Goal: Book appointment/travel/reservation

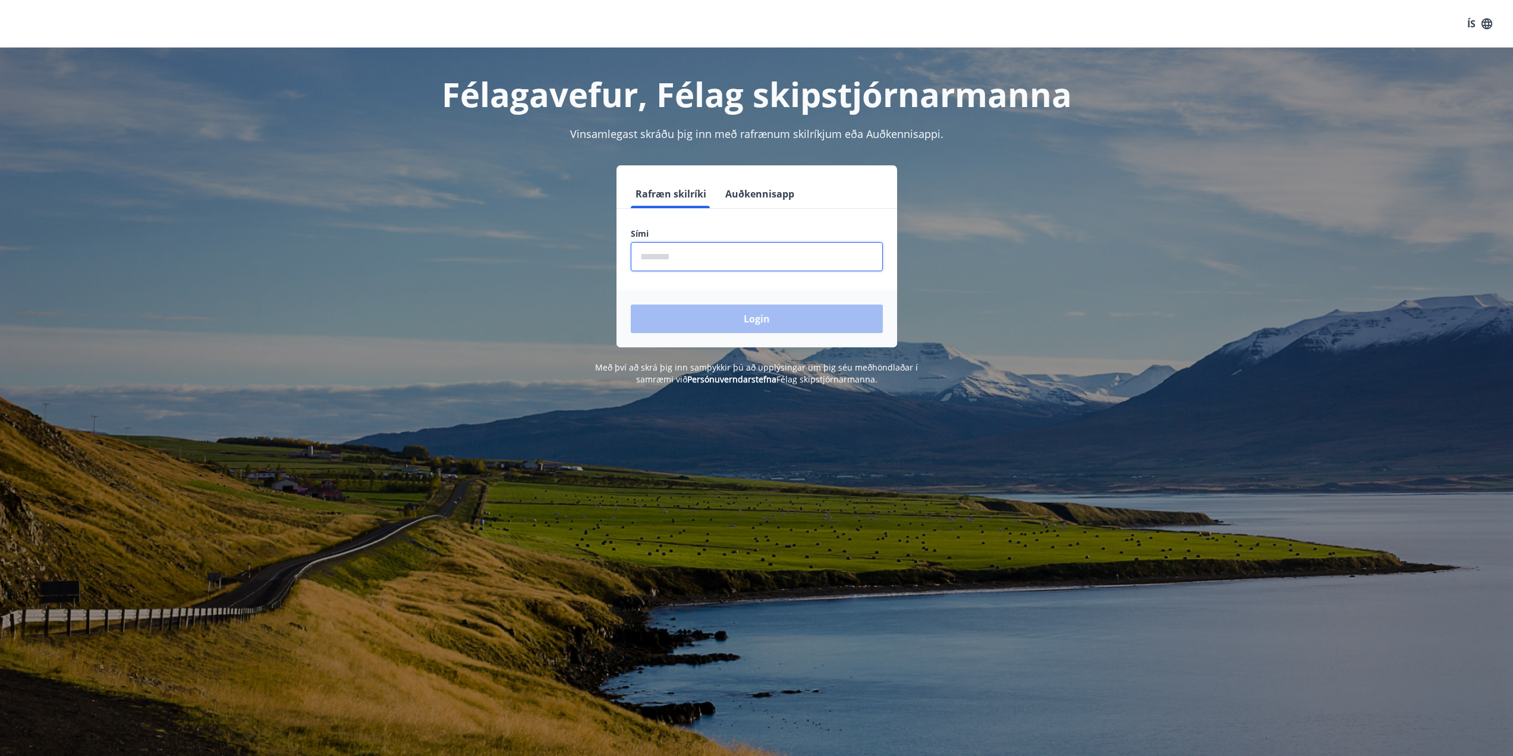
click at [677, 256] on input "phone" at bounding box center [757, 256] width 252 height 29
type input "********"
click at [731, 321] on button "Login" at bounding box center [757, 318] width 252 height 29
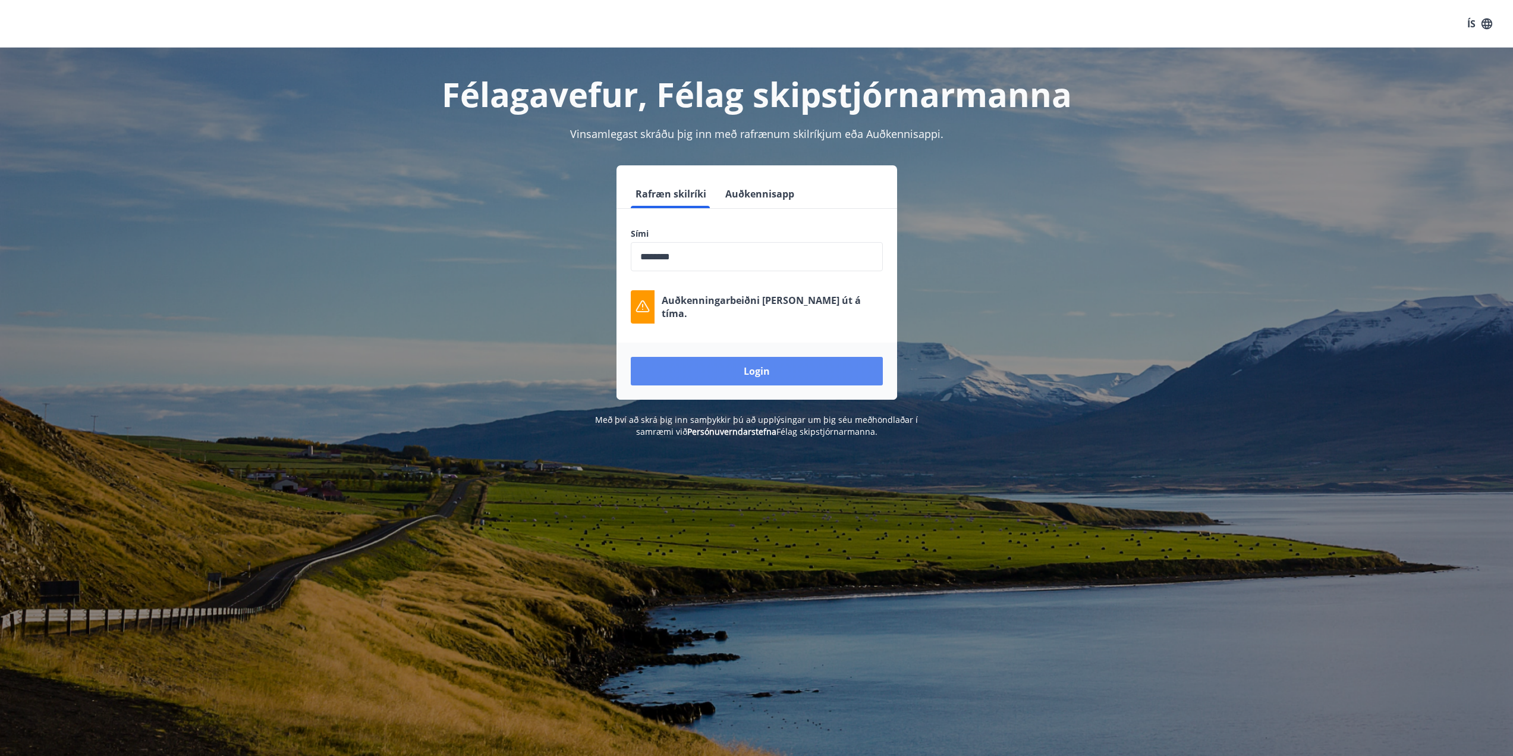
click at [759, 376] on button "Login" at bounding box center [757, 371] width 252 height 29
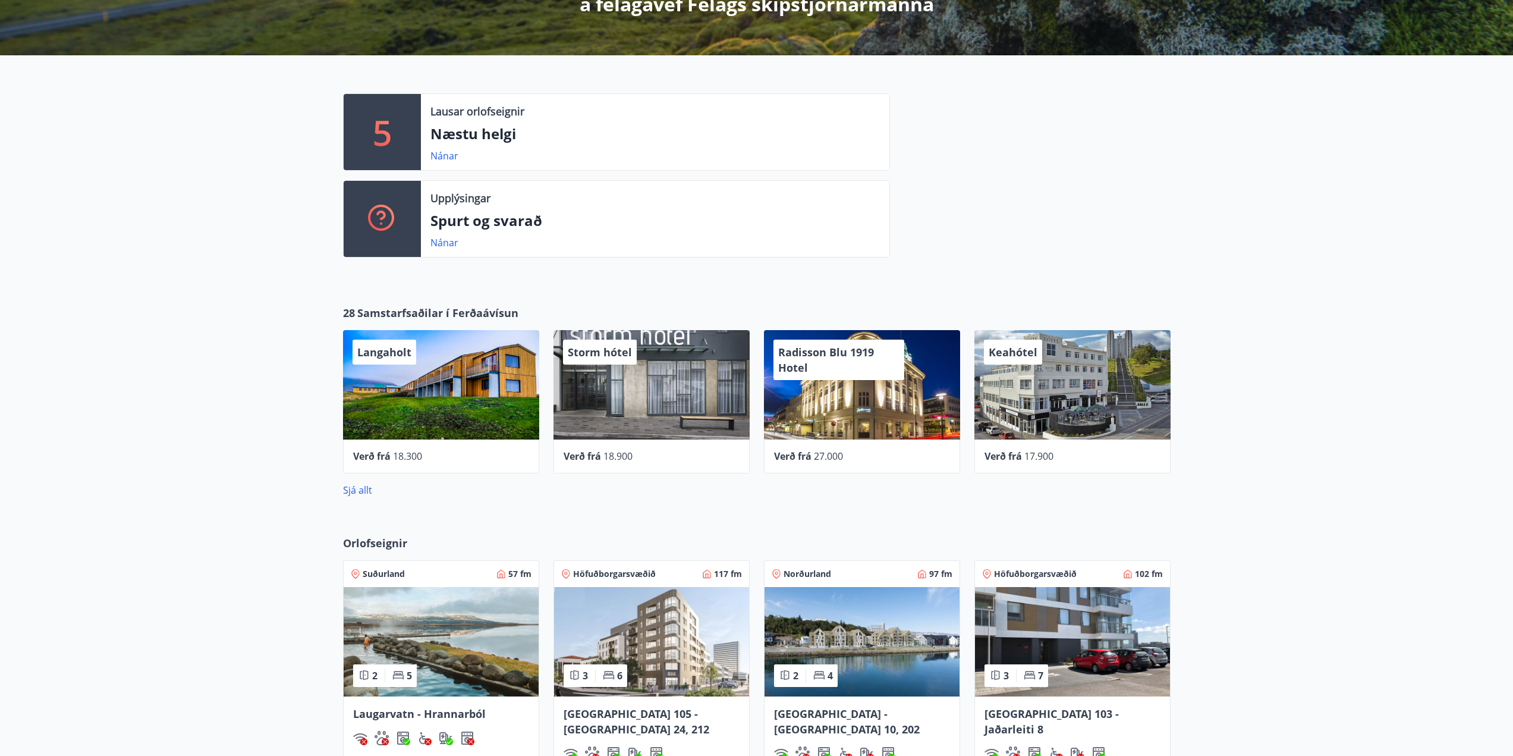
scroll to position [217, 0]
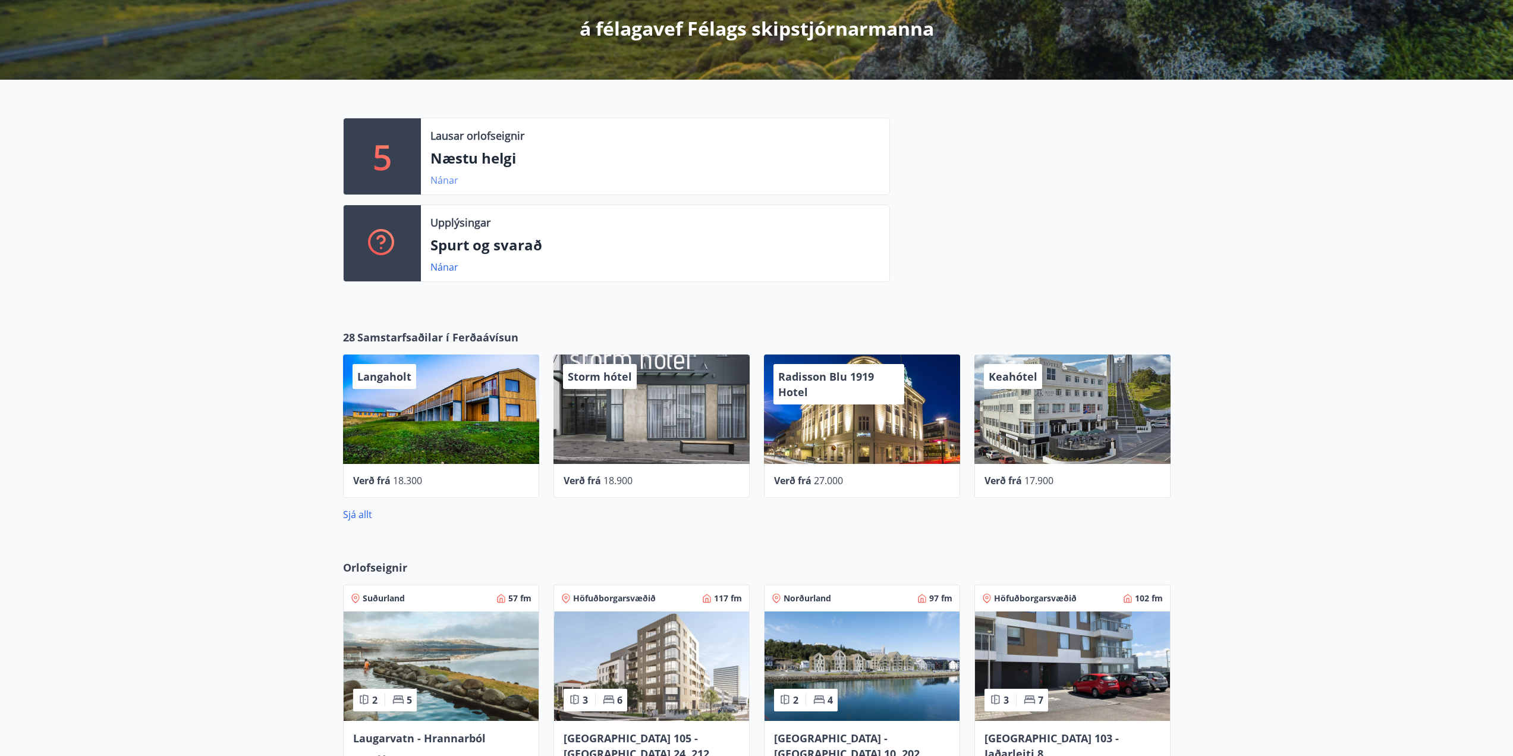
click at [440, 180] on link "Nánar" at bounding box center [445, 180] width 28 height 13
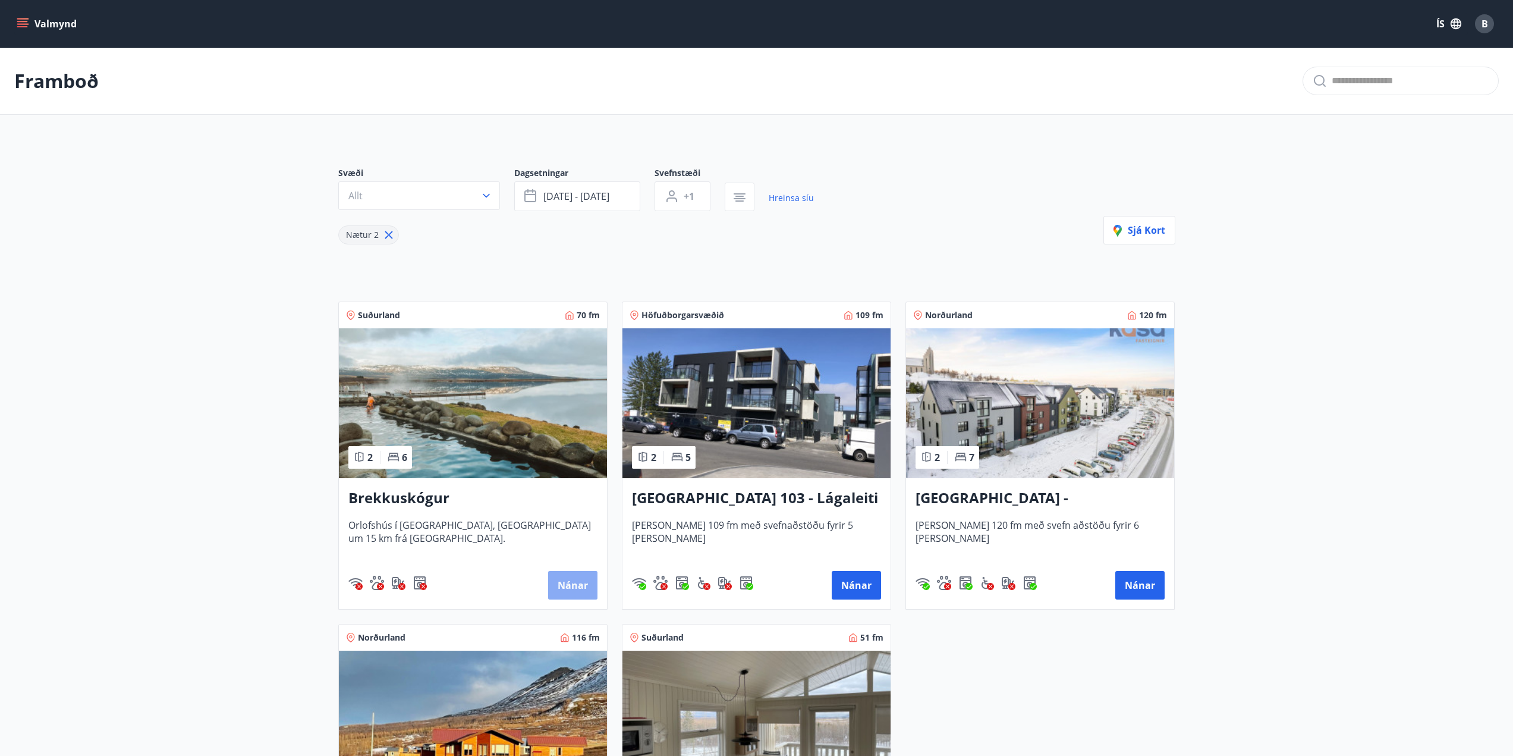
click at [574, 586] on button "Nánar" at bounding box center [572, 585] width 49 height 29
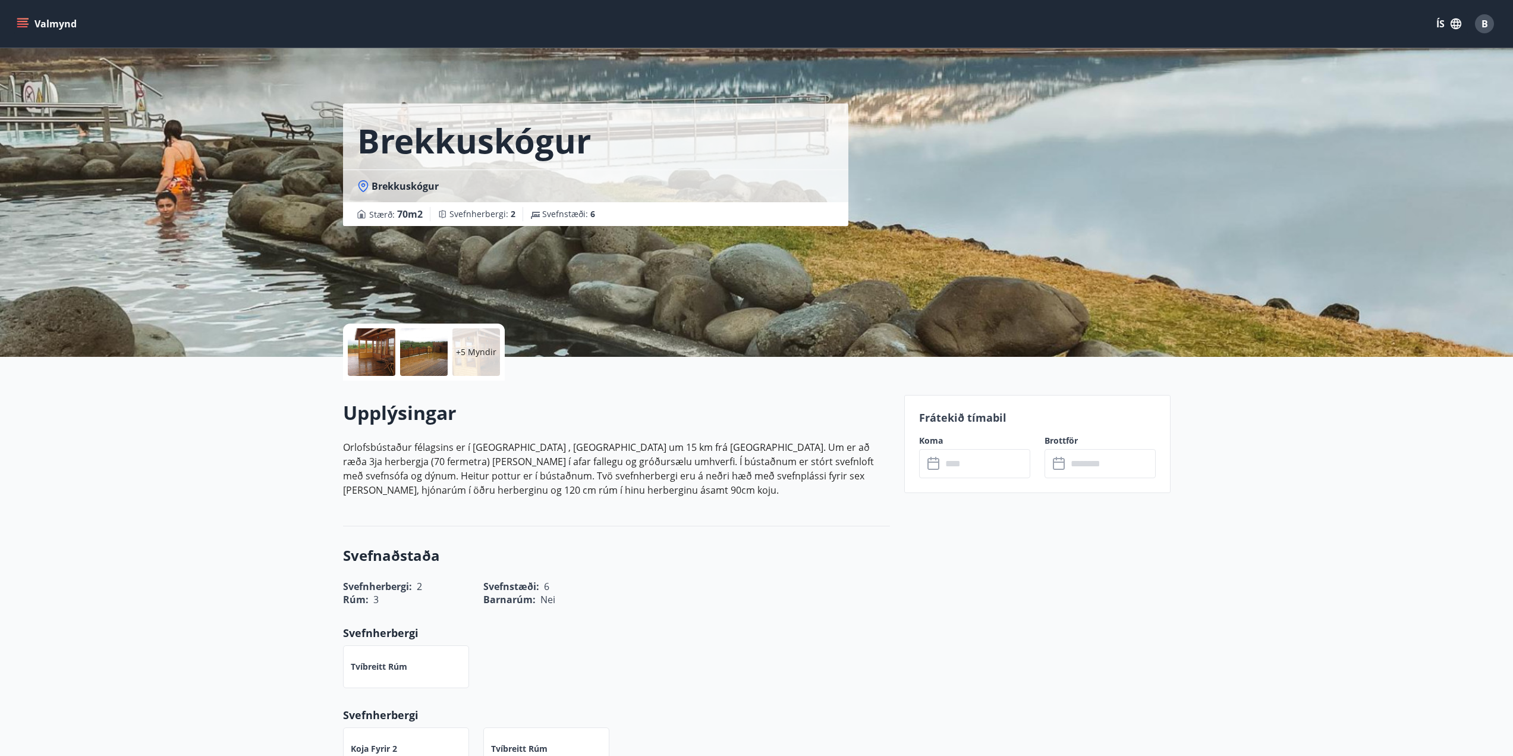
click at [577, 457] on p "Orlofsbústaður félagsins er í [GEOGRAPHIC_DATA] , [GEOGRAPHIC_DATA] um 15 km fr…" at bounding box center [616, 468] width 547 height 57
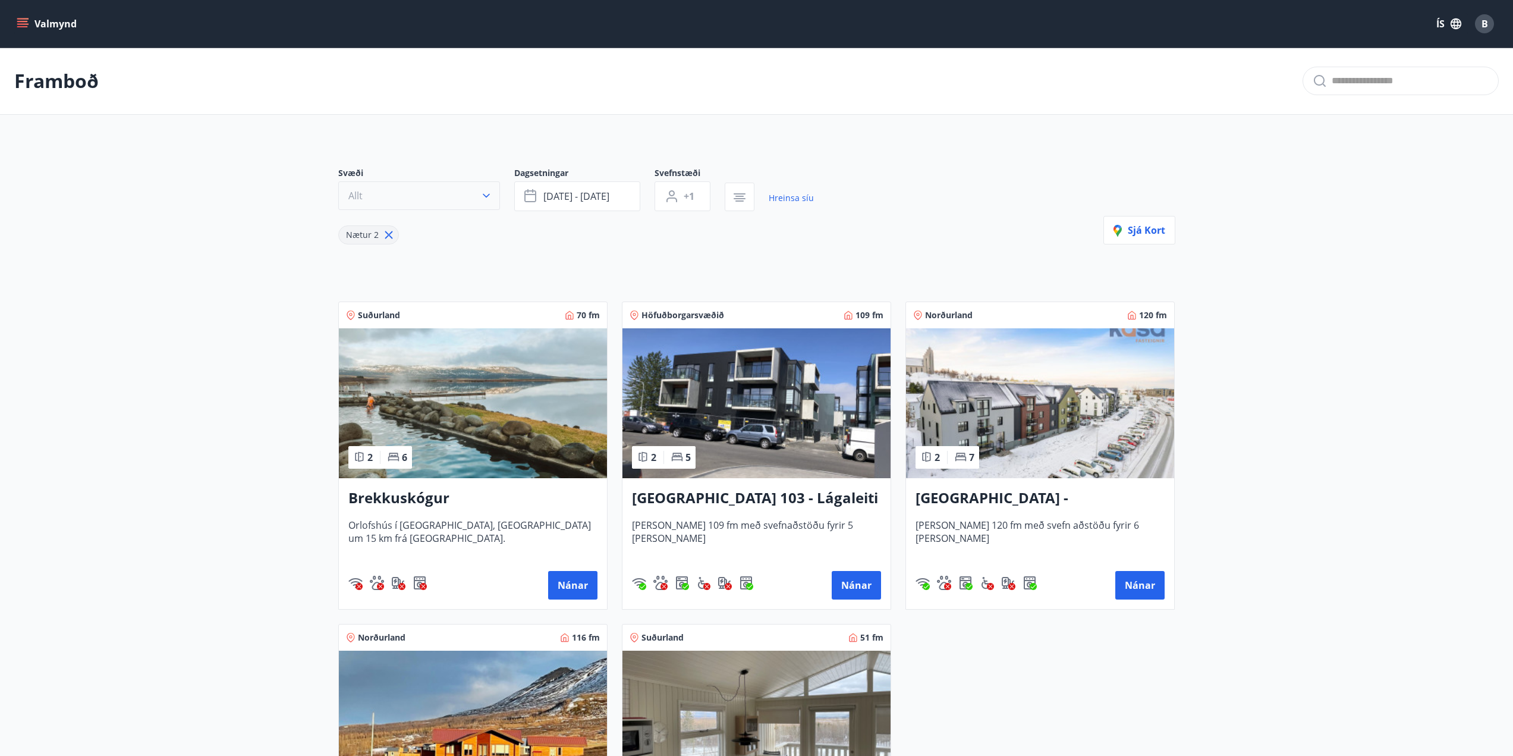
click at [490, 194] on icon "button" at bounding box center [486, 196] width 12 height 12
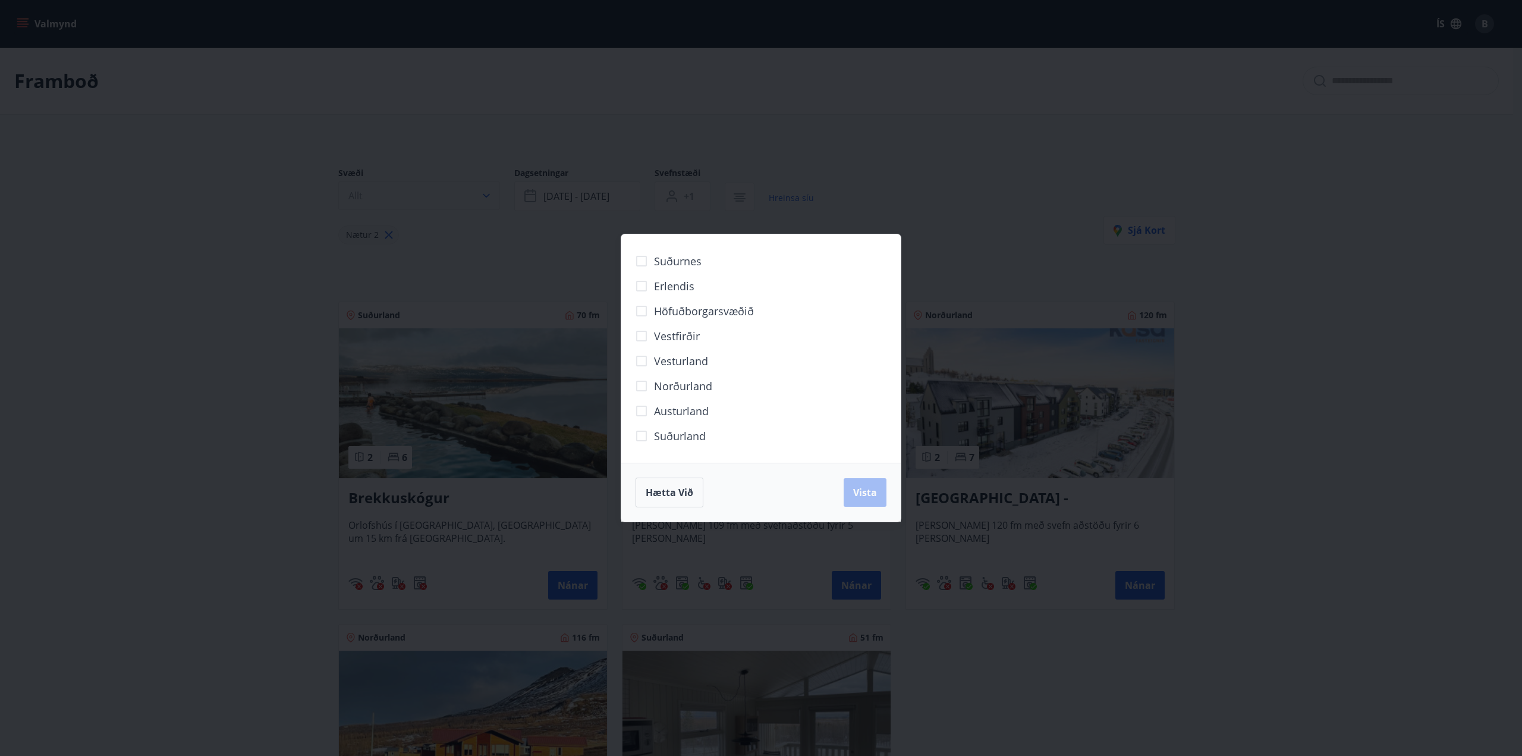
click at [490, 194] on div "Suðurnes Erlendis Höfuðborgarsvæðið [GEOGRAPHIC_DATA] [GEOGRAPHIC_DATA] [GEOGRA…" at bounding box center [761, 378] width 1522 height 756
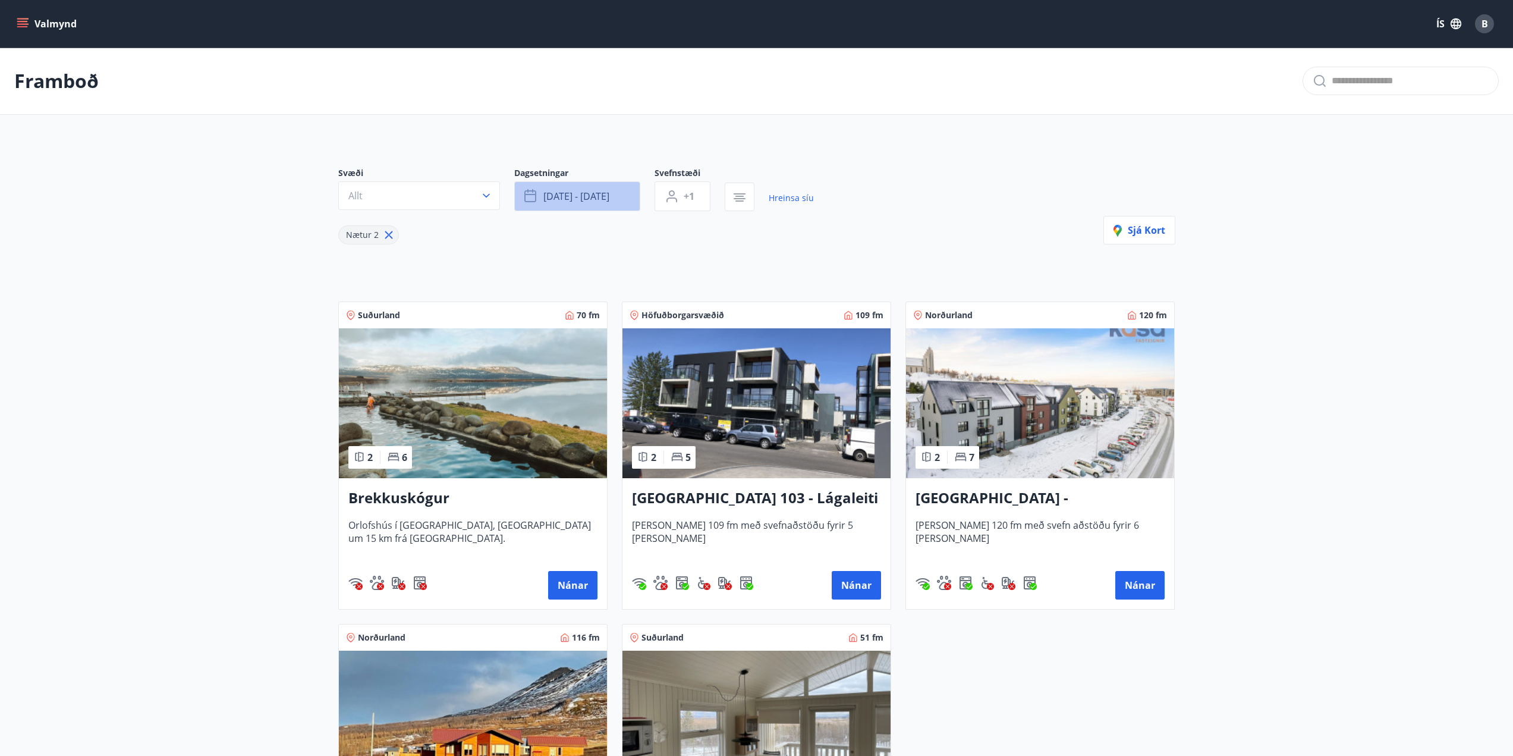
click at [607, 196] on span "[DATE] - [DATE]" at bounding box center [576, 196] width 66 height 13
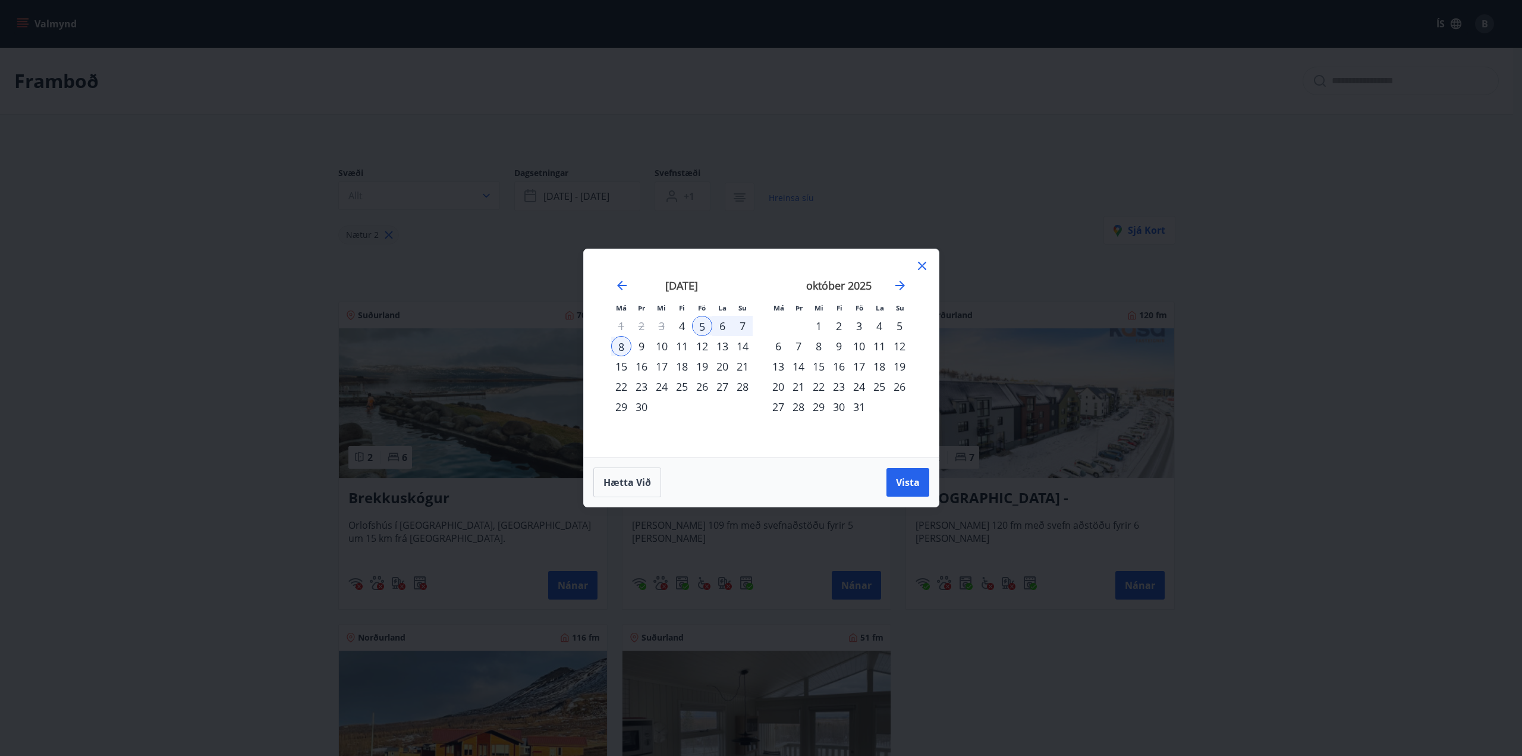
drag, startPoint x: 700, startPoint y: 327, endPoint x: 756, endPoint y: 331, distance: 56.6
click at [756, 331] on div "[DATE] 1 2 3 4 5 6 7 8 9 10 11 12 13 14 15 16 17 18 19 20 21 22 23 24 25 26 27 …" at bounding box center [682, 360] width 157 height 195
click at [722, 326] on div "6" at bounding box center [722, 326] width 20 height 20
click at [634, 477] on span "Hætta við" at bounding box center [628, 482] width 48 height 13
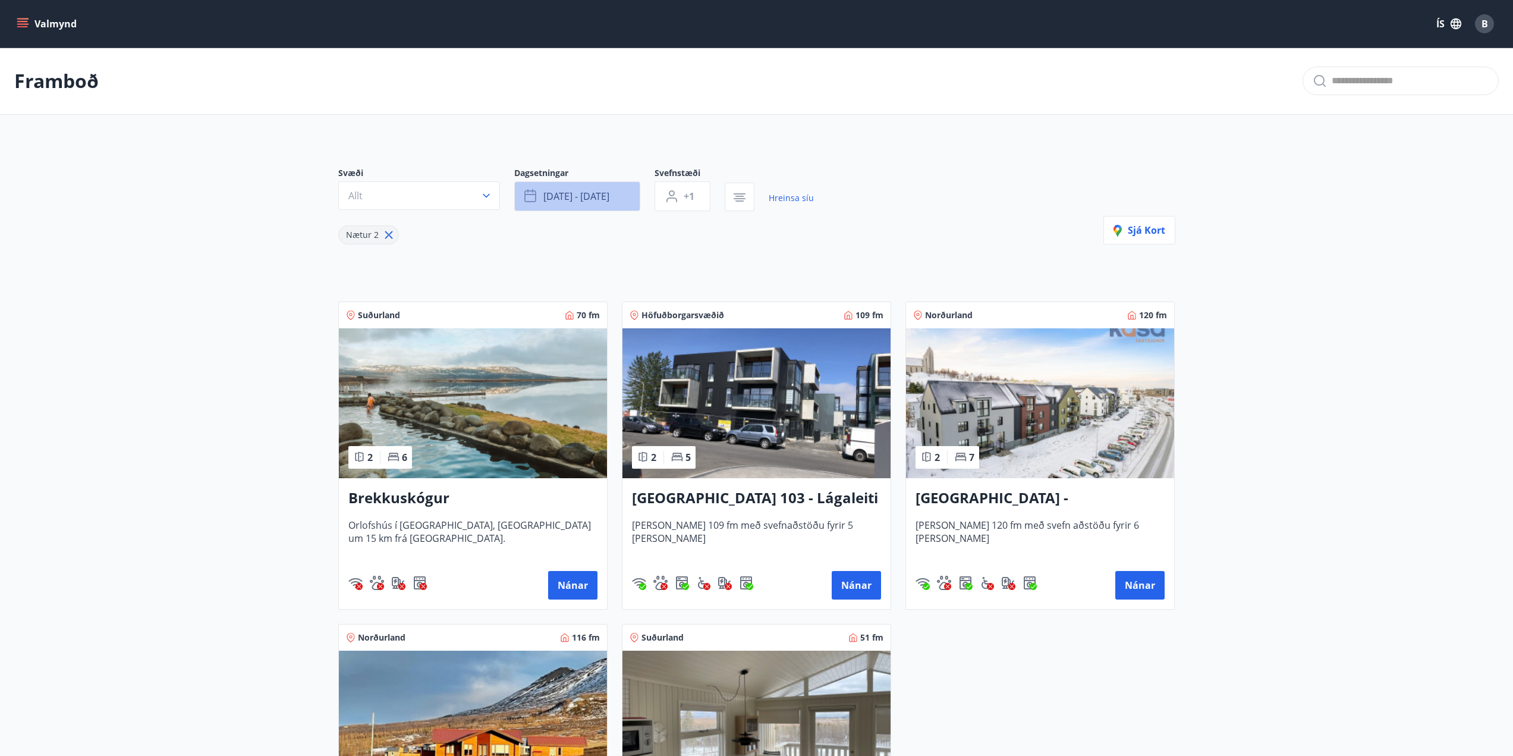
click at [601, 204] on button "[DATE] - [DATE]" at bounding box center [577, 196] width 126 height 30
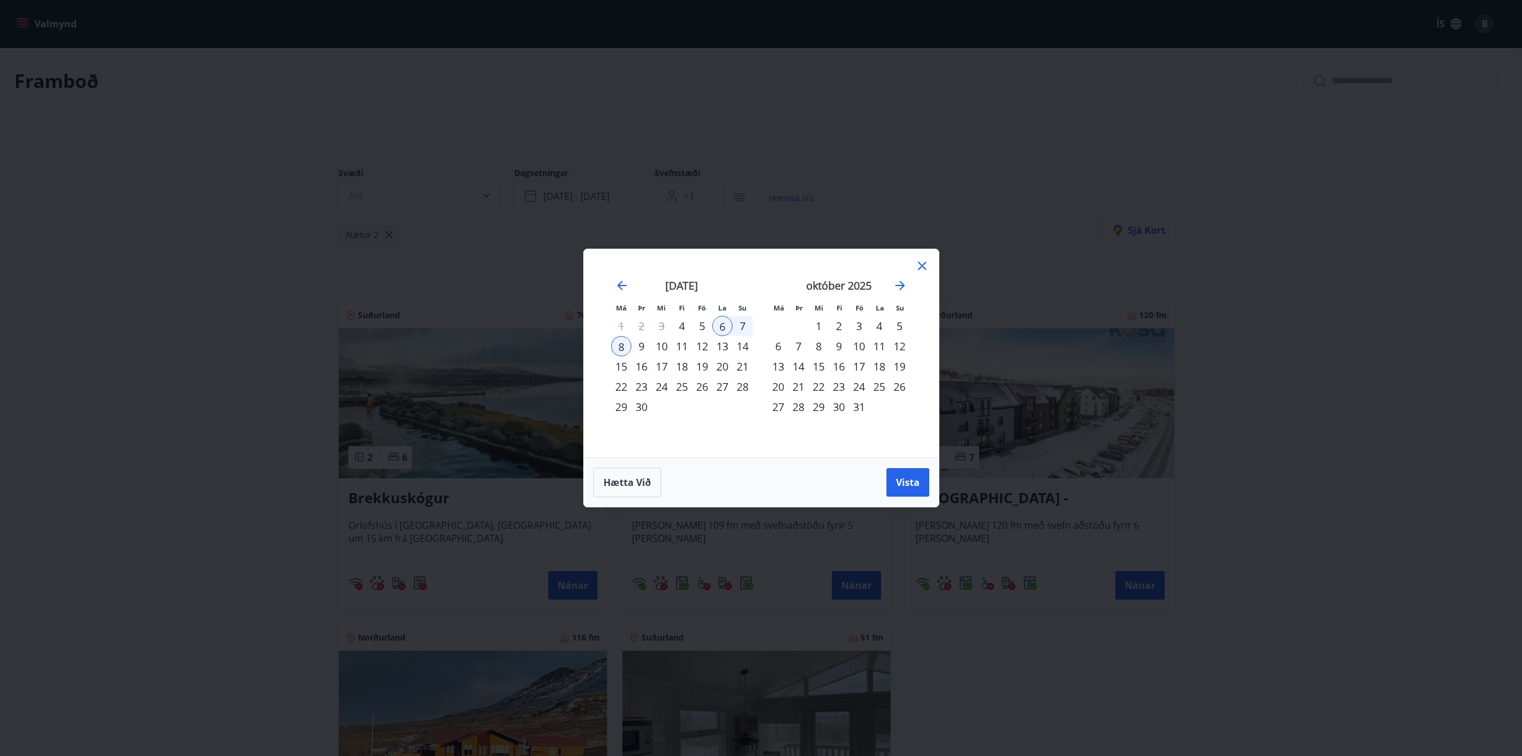
click at [706, 367] on div "19" at bounding box center [702, 366] width 20 height 20
drag, startPoint x: 723, startPoint y: 323, endPoint x: 693, endPoint y: 331, distance: 31.3
click at [671, 331] on tr "1 2 3 4 5 6 7" at bounding box center [682, 326] width 142 height 20
drag, startPoint x: 724, startPoint y: 322, endPoint x: 738, endPoint y: 343, distance: 25.7
click at [741, 343] on tbody "1 2 3 4 5 6 7 8 9 10 11 12 13 14 15 16 17 18 19 20 21 22 23 24 25 26 27 28 29 30" at bounding box center [682, 366] width 142 height 101
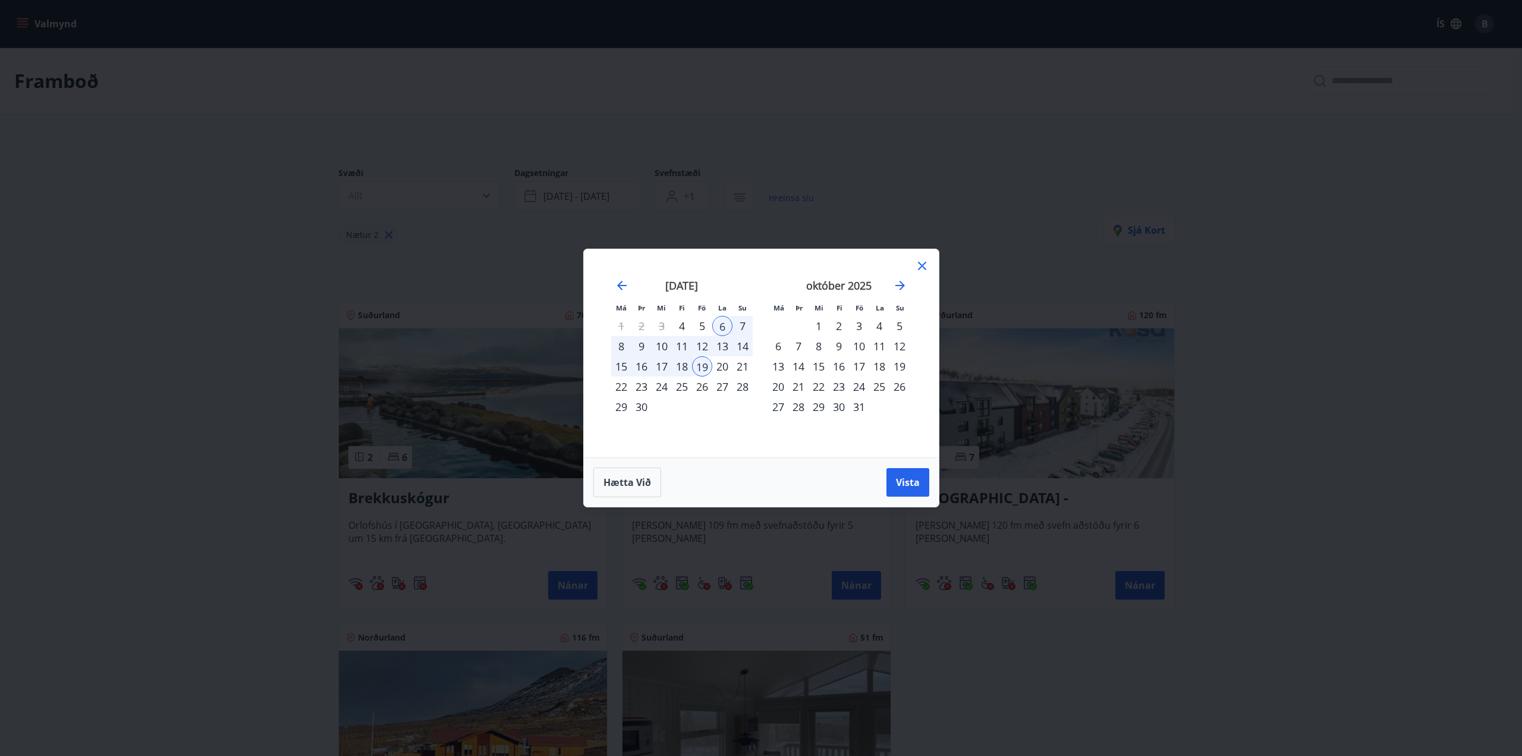
click at [702, 362] on div "19" at bounding box center [702, 366] width 20 height 20
click at [740, 365] on div "21" at bounding box center [743, 366] width 20 height 20
click at [903, 478] on span "Vista" at bounding box center [908, 482] width 24 height 13
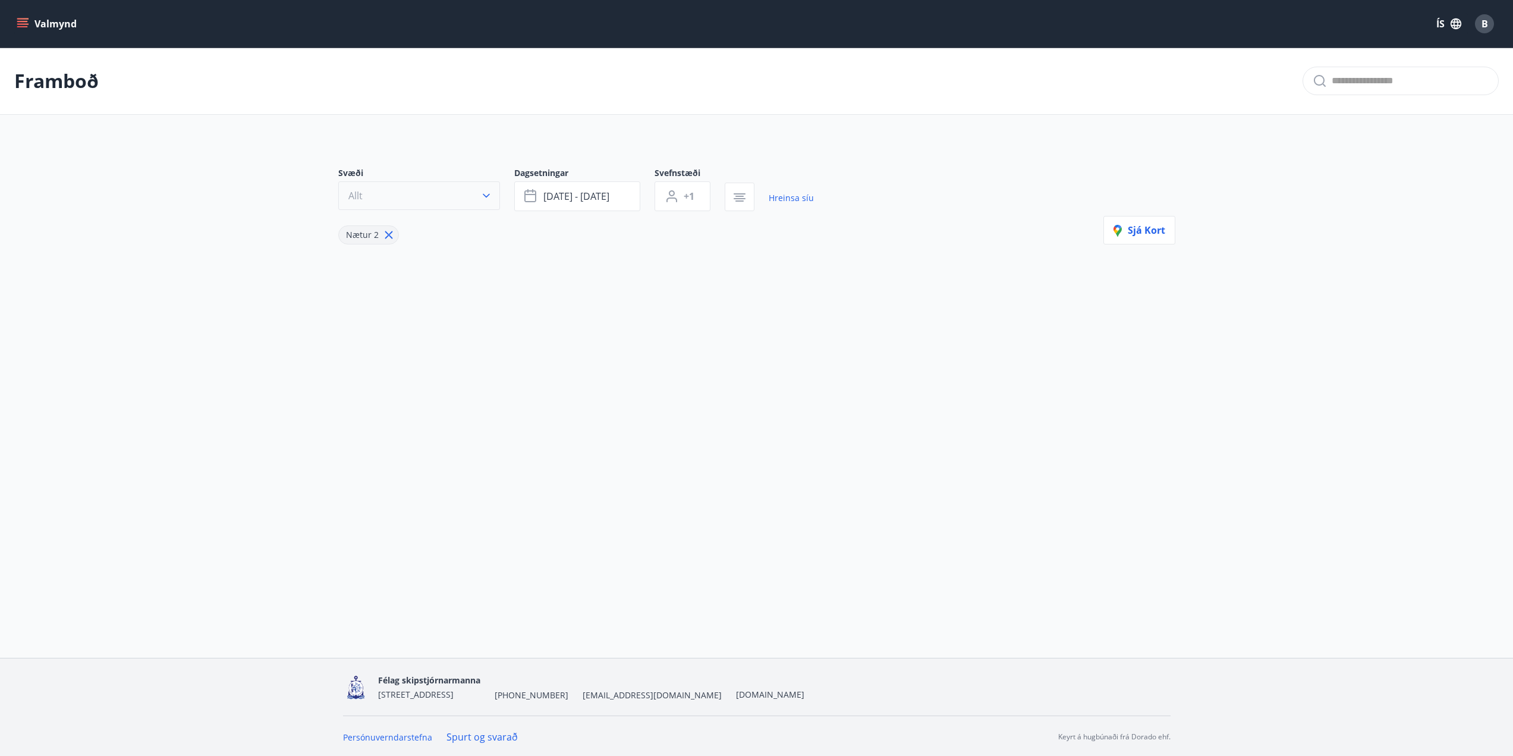
click at [479, 198] on button "Allt" at bounding box center [419, 195] width 162 height 29
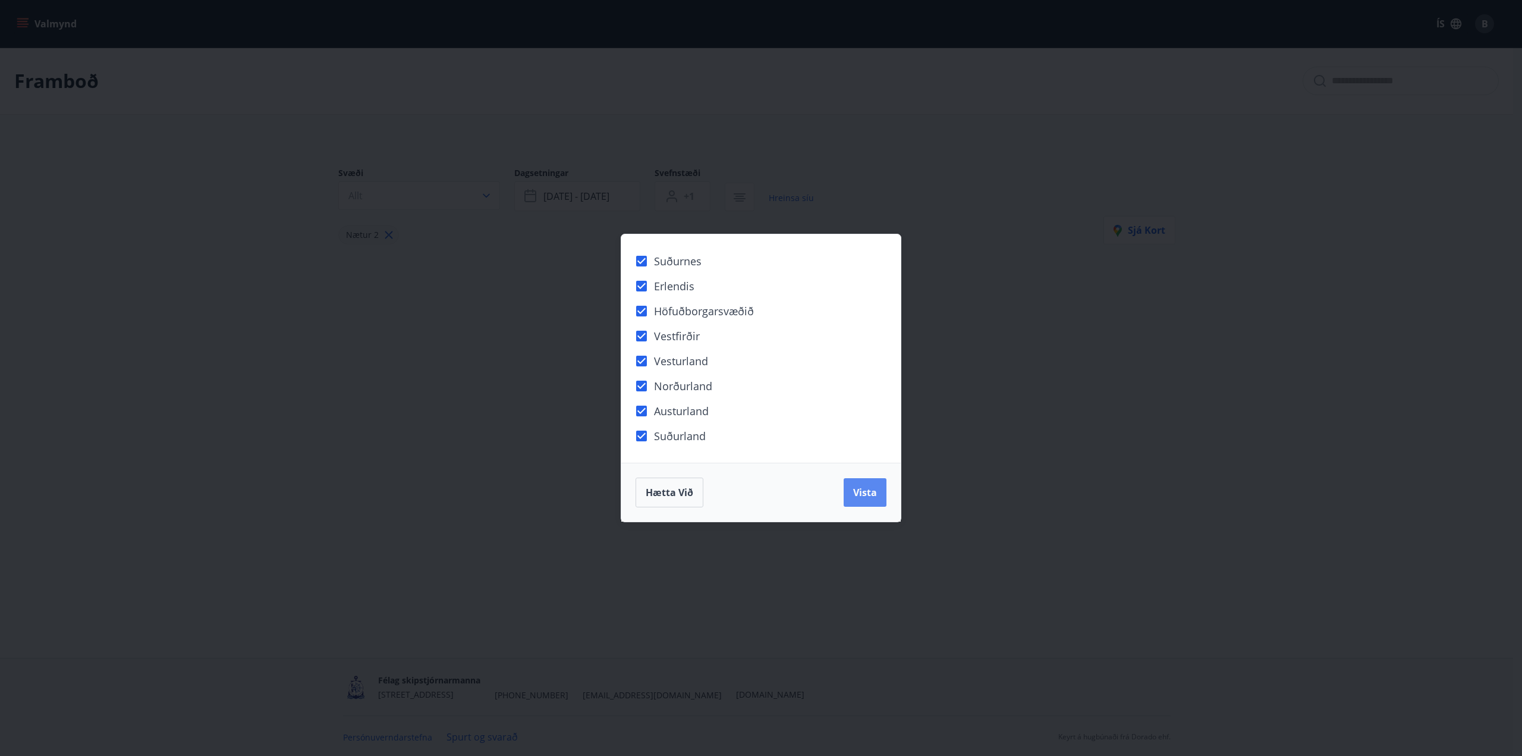
click at [860, 492] on span "Vista" at bounding box center [865, 492] width 24 height 13
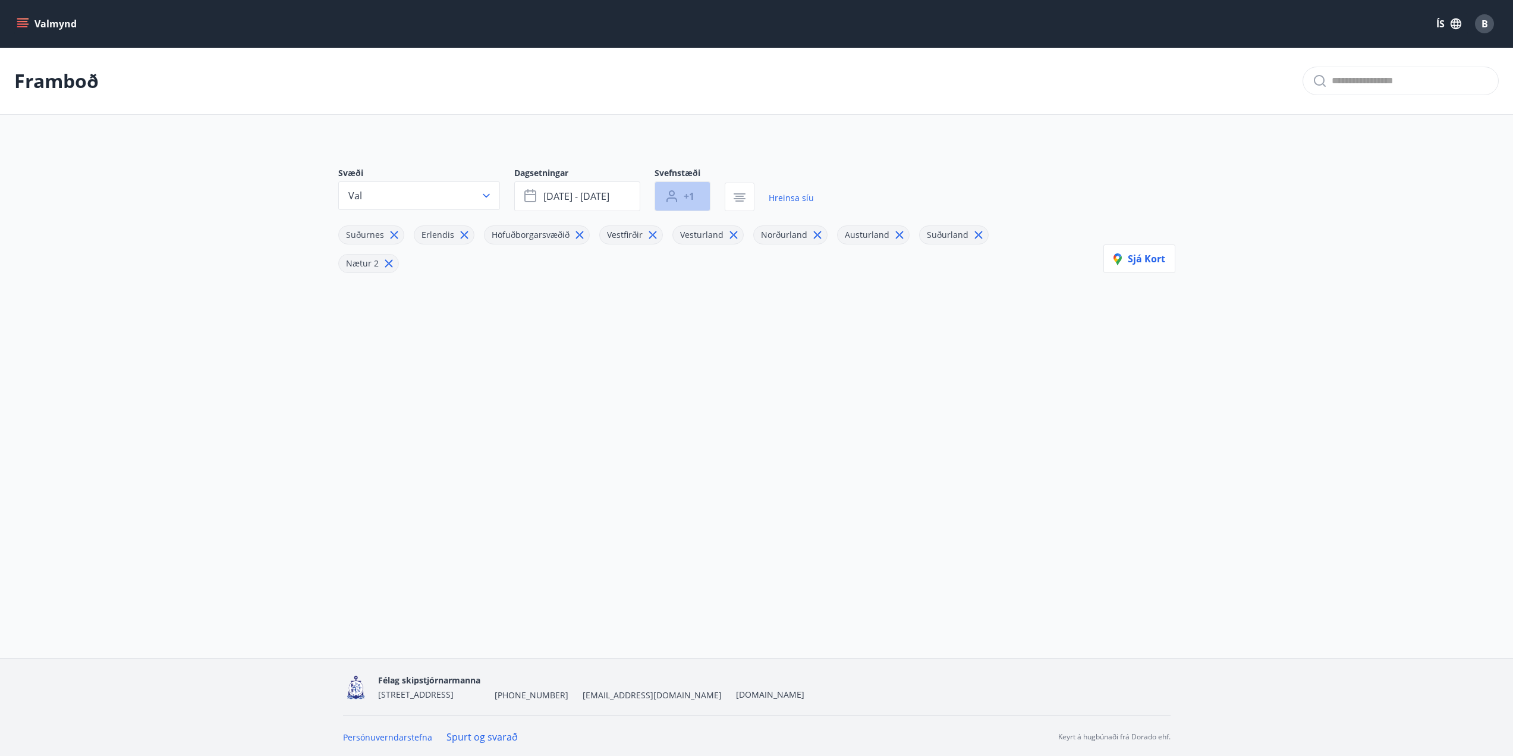
click at [694, 198] on span "+1" at bounding box center [689, 196] width 11 height 13
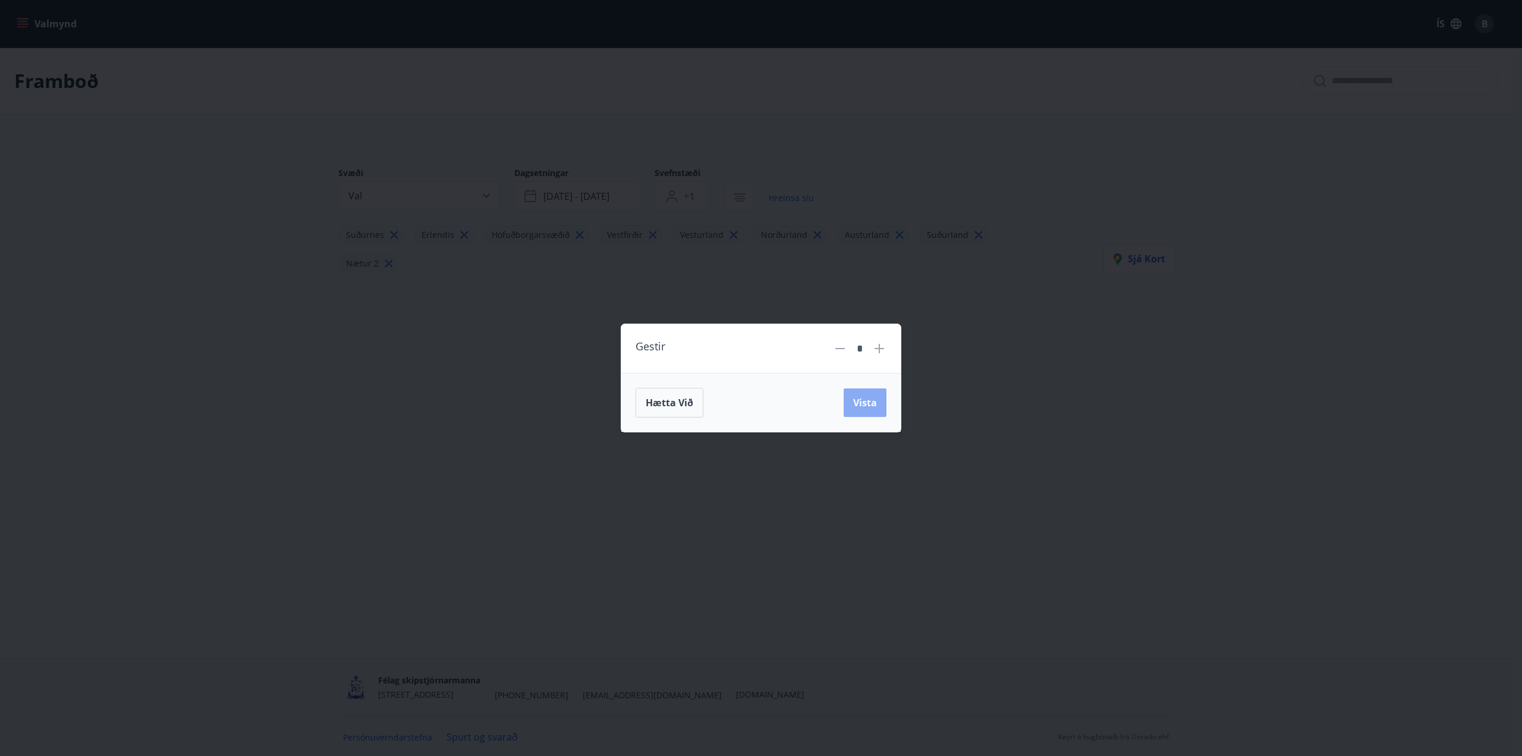
click at [862, 409] on span "Vista" at bounding box center [865, 402] width 24 height 13
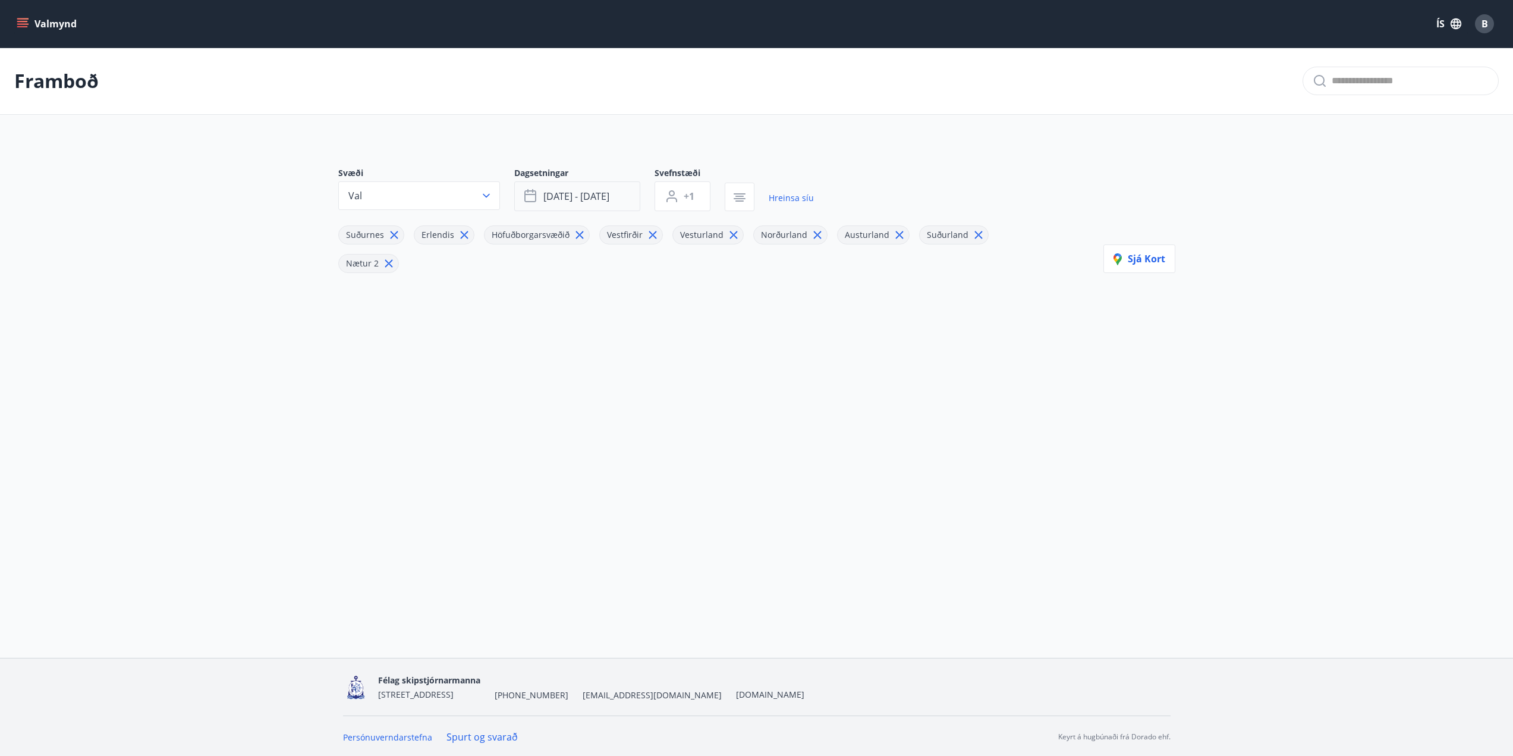
click at [584, 196] on span "[DATE] - [DATE]" at bounding box center [576, 196] width 66 height 13
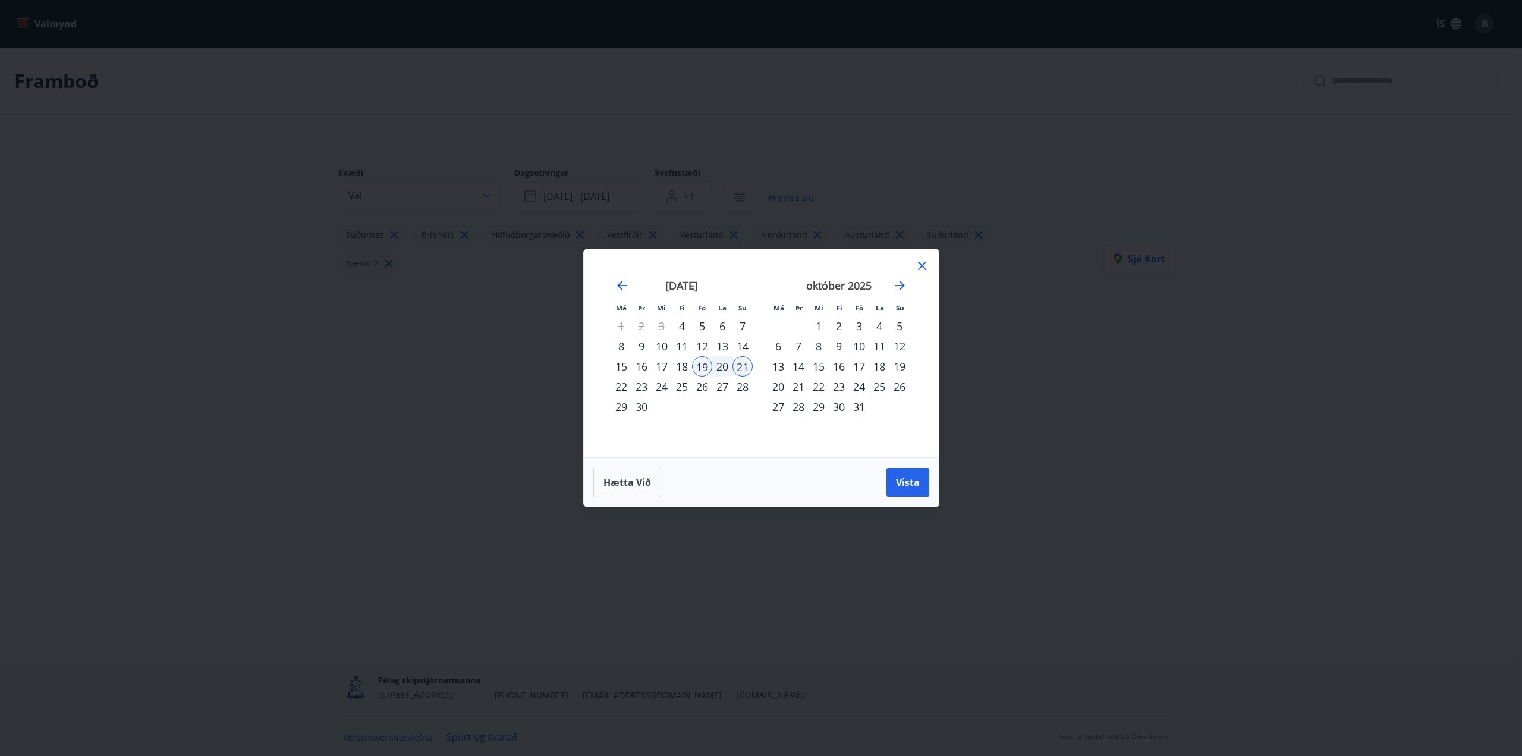
drag, startPoint x: 705, startPoint y: 368, endPoint x: 734, endPoint y: 366, distance: 29.2
click at [733, 366] on tr "15 16 17 18 19 20 21" at bounding box center [682, 366] width 142 height 20
click at [702, 386] on div "26" at bounding box center [702, 386] width 20 height 20
click at [743, 384] on div "28" at bounding box center [743, 386] width 20 height 20
click at [913, 482] on span "Vista" at bounding box center [908, 482] width 24 height 13
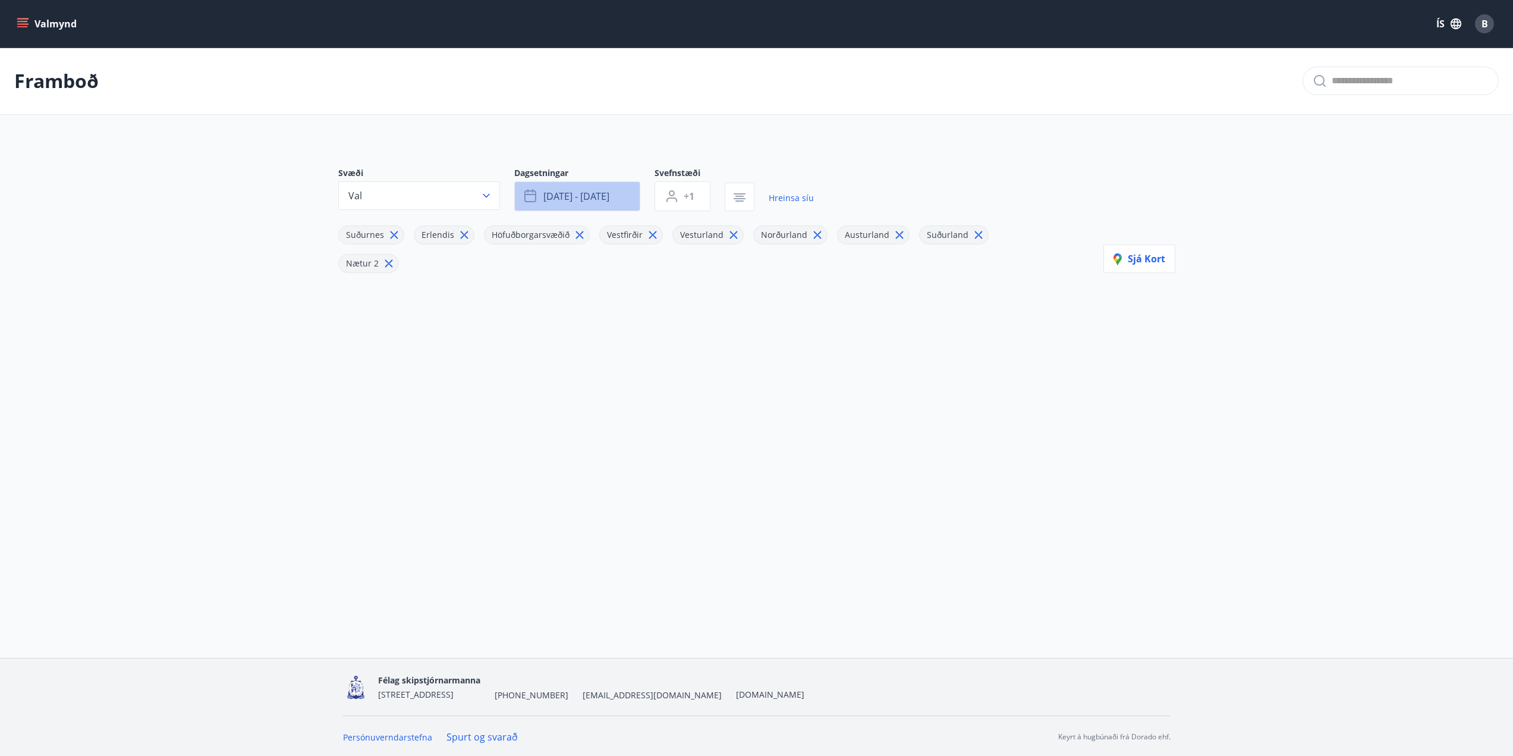
click at [602, 198] on span "[DATE] - [DATE]" at bounding box center [576, 196] width 66 height 13
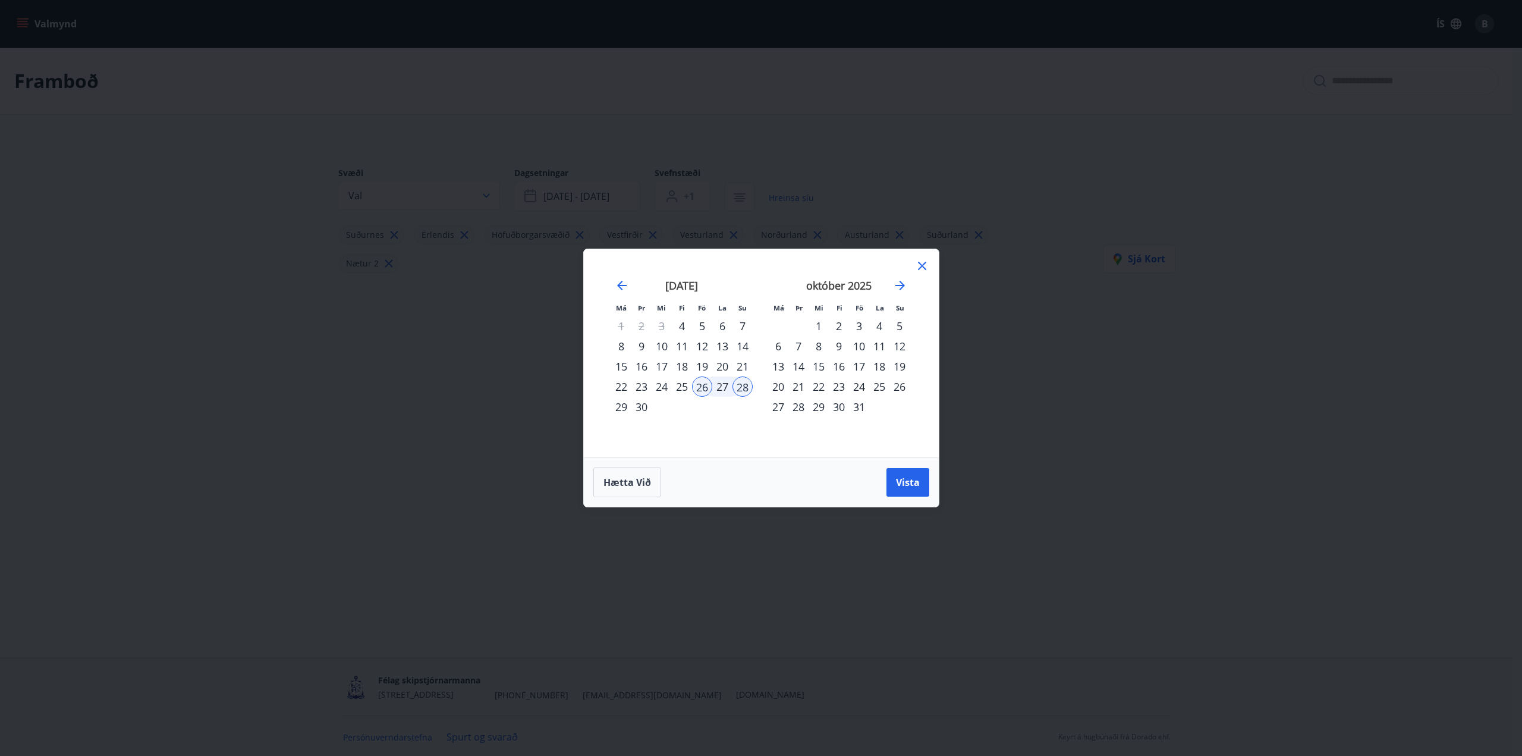
click at [700, 364] on div "19" at bounding box center [702, 366] width 20 height 20
drag, startPoint x: 737, startPoint y: 388, endPoint x: 705, endPoint y: 387, distance: 32.8
click at [705, 387] on tr "22 23 24 25 26 27 28" at bounding box center [682, 386] width 142 height 20
click at [705, 386] on div "26" at bounding box center [702, 386] width 20 height 20
click at [920, 489] on button "Vista" at bounding box center [908, 482] width 43 height 29
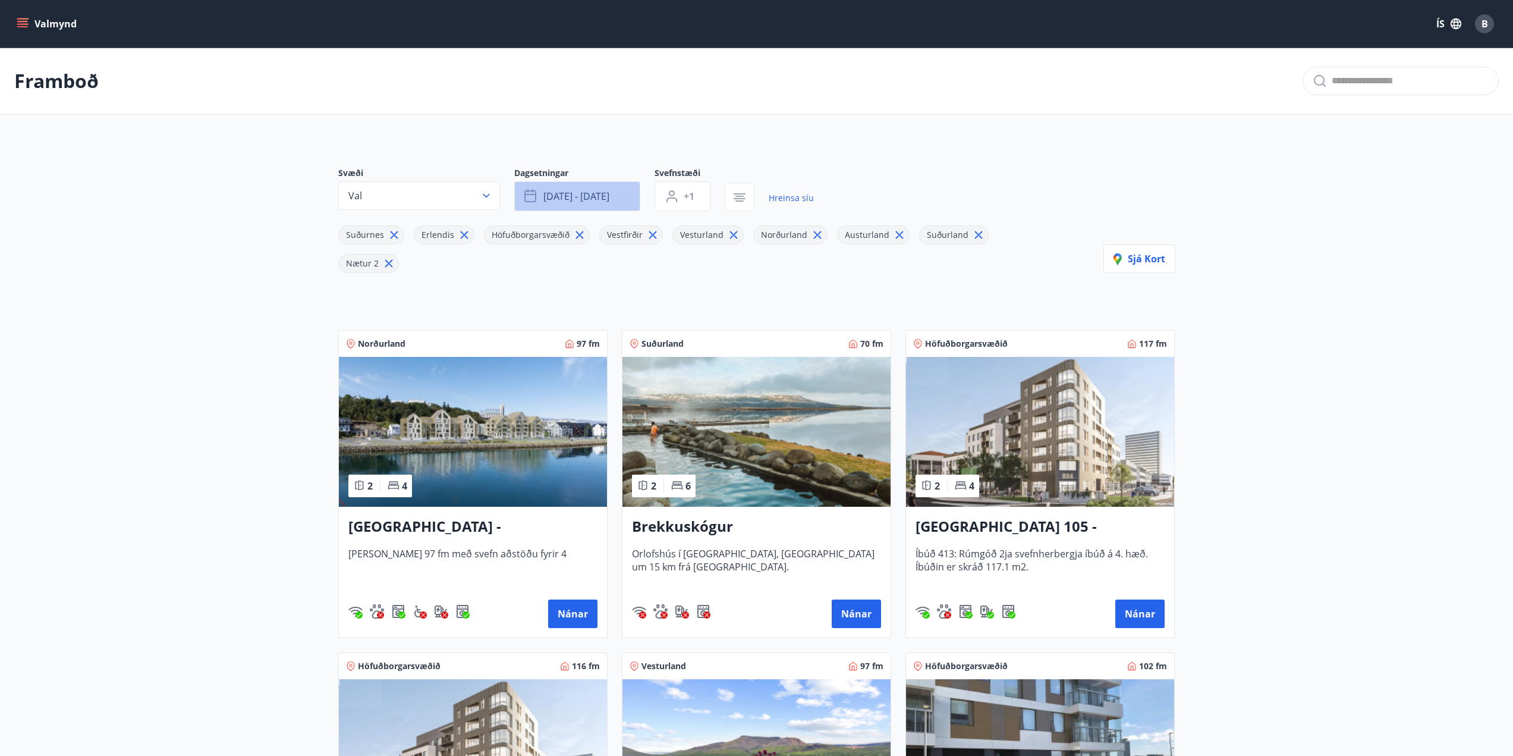
click at [600, 202] on span "[DATE] - [DATE]" at bounding box center [576, 196] width 66 height 13
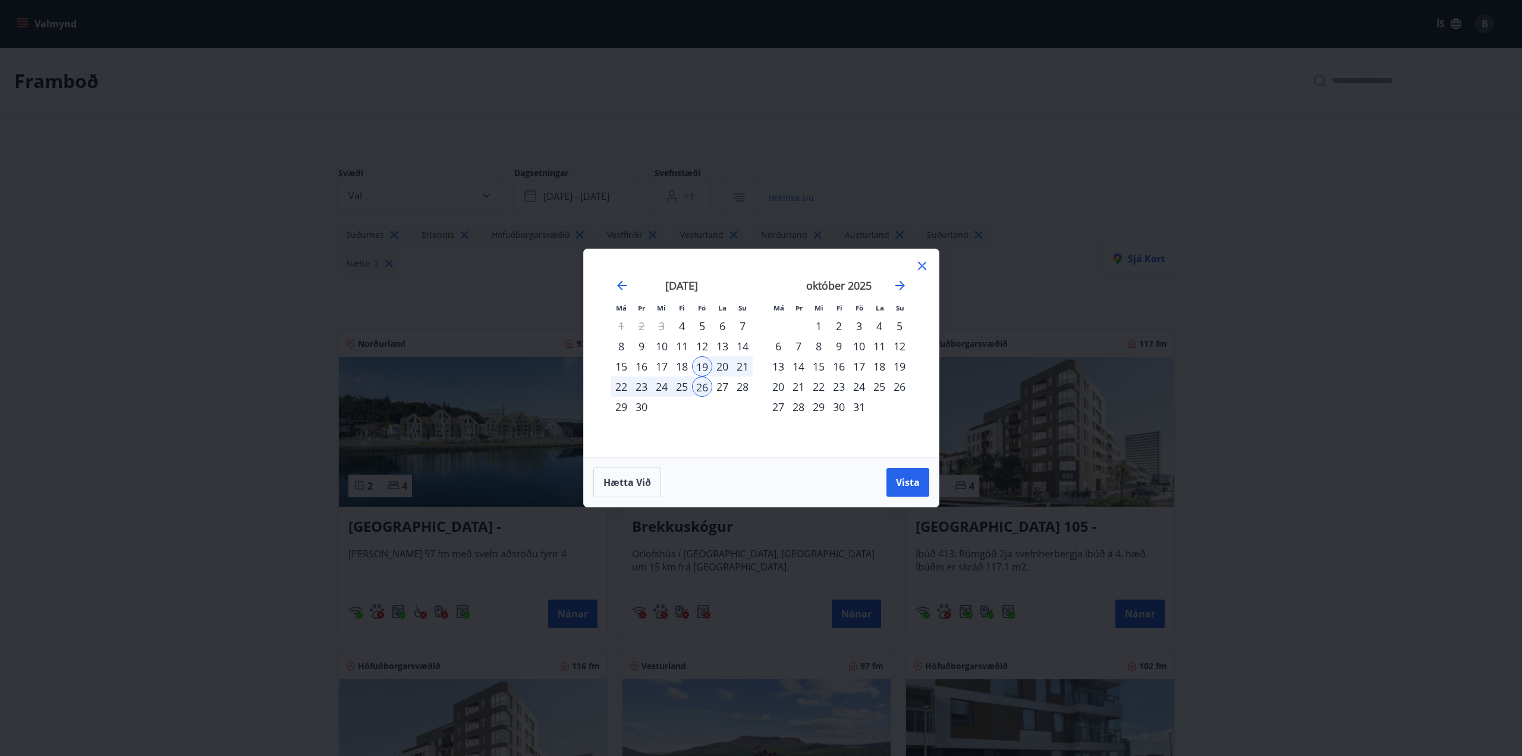
click at [623, 388] on div "22" at bounding box center [621, 386] width 20 height 20
click at [700, 374] on div "19" at bounding box center [702, 366] width 20 height 20
click at [620, 387] on div "22" at bounding box center [621, 386] width 20 height 20
click at [907, 486] on span "Vista" at bounding box center [908, 482] width 24 height 13
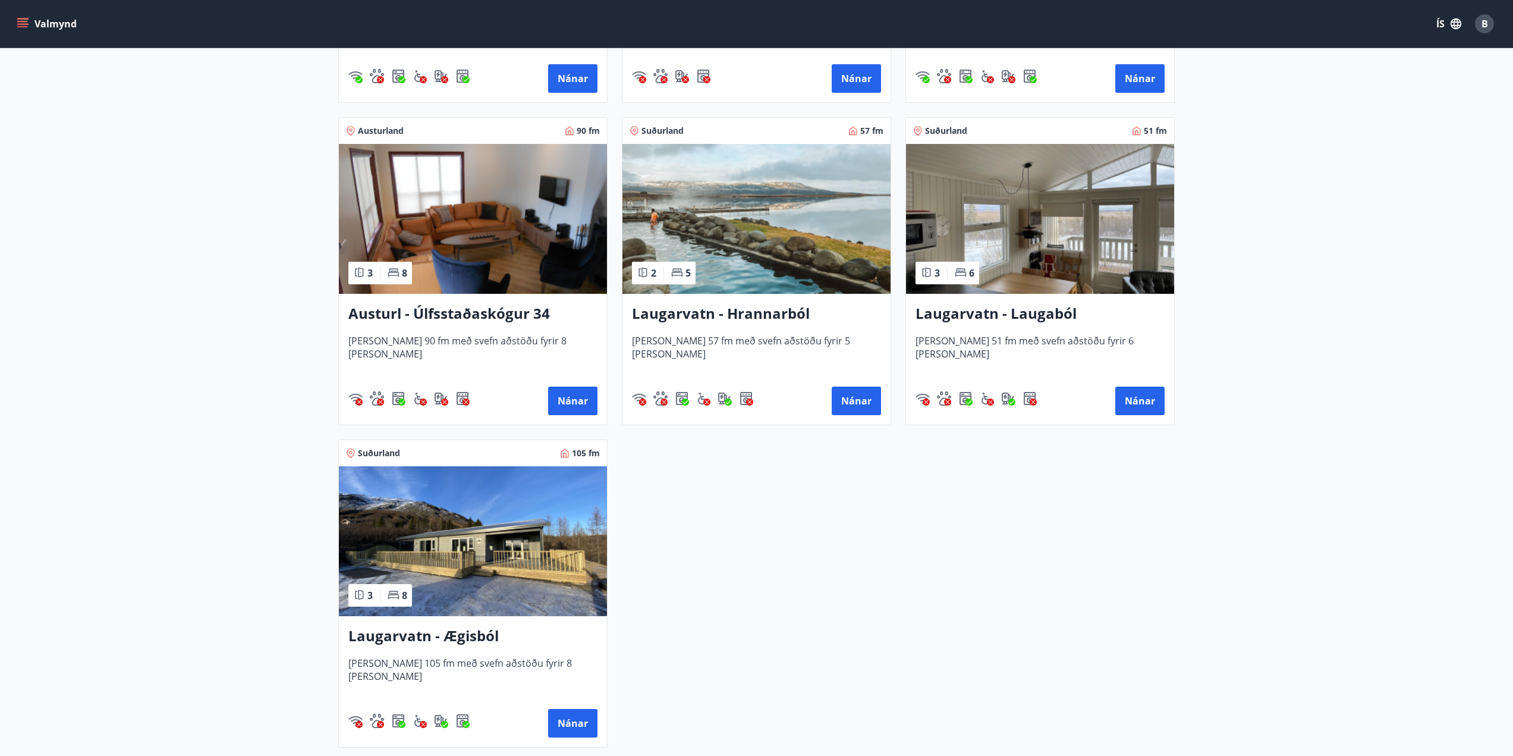
scroll to position [595, 0]
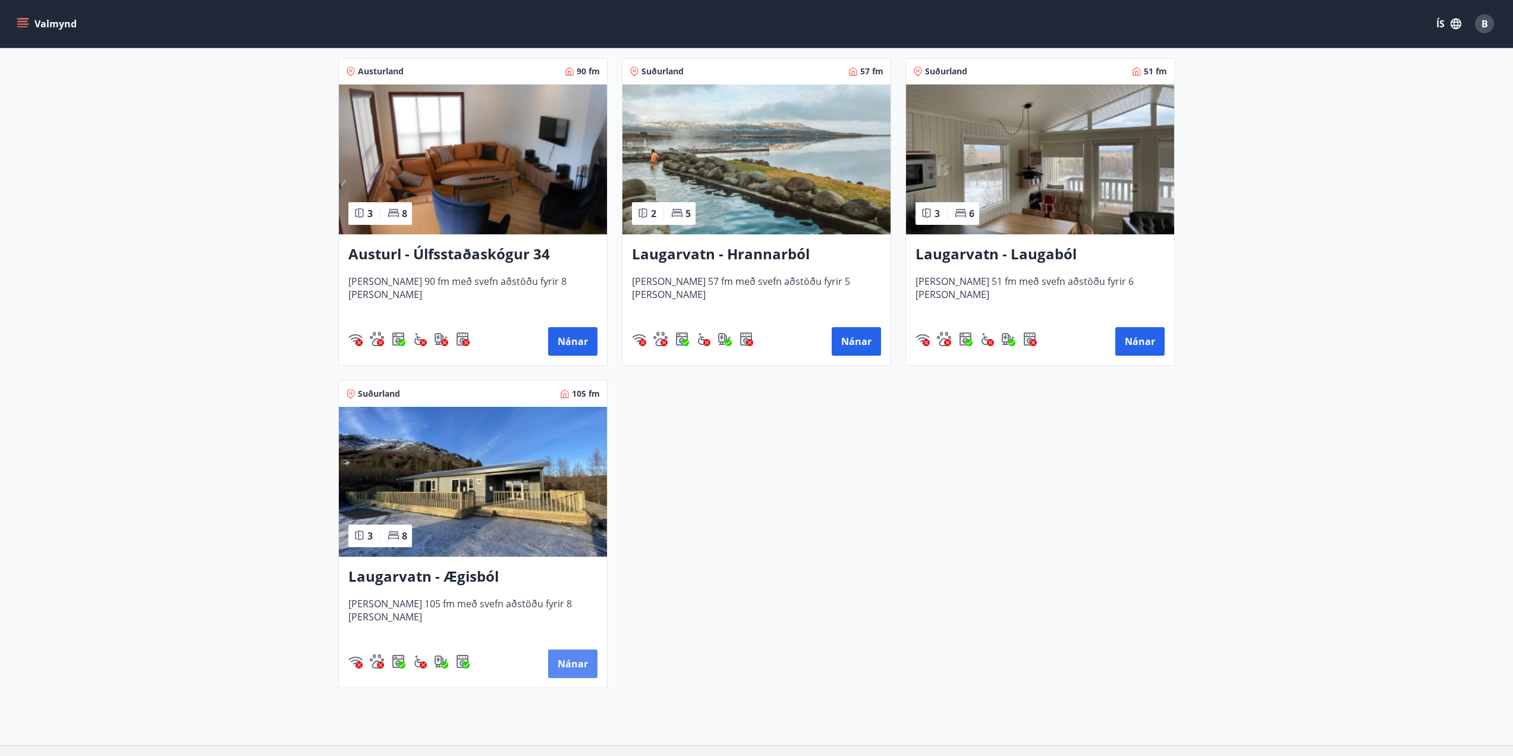
click at [576, 665] on button "Nánar" at bounding box center [572, 663] width 49 height 29
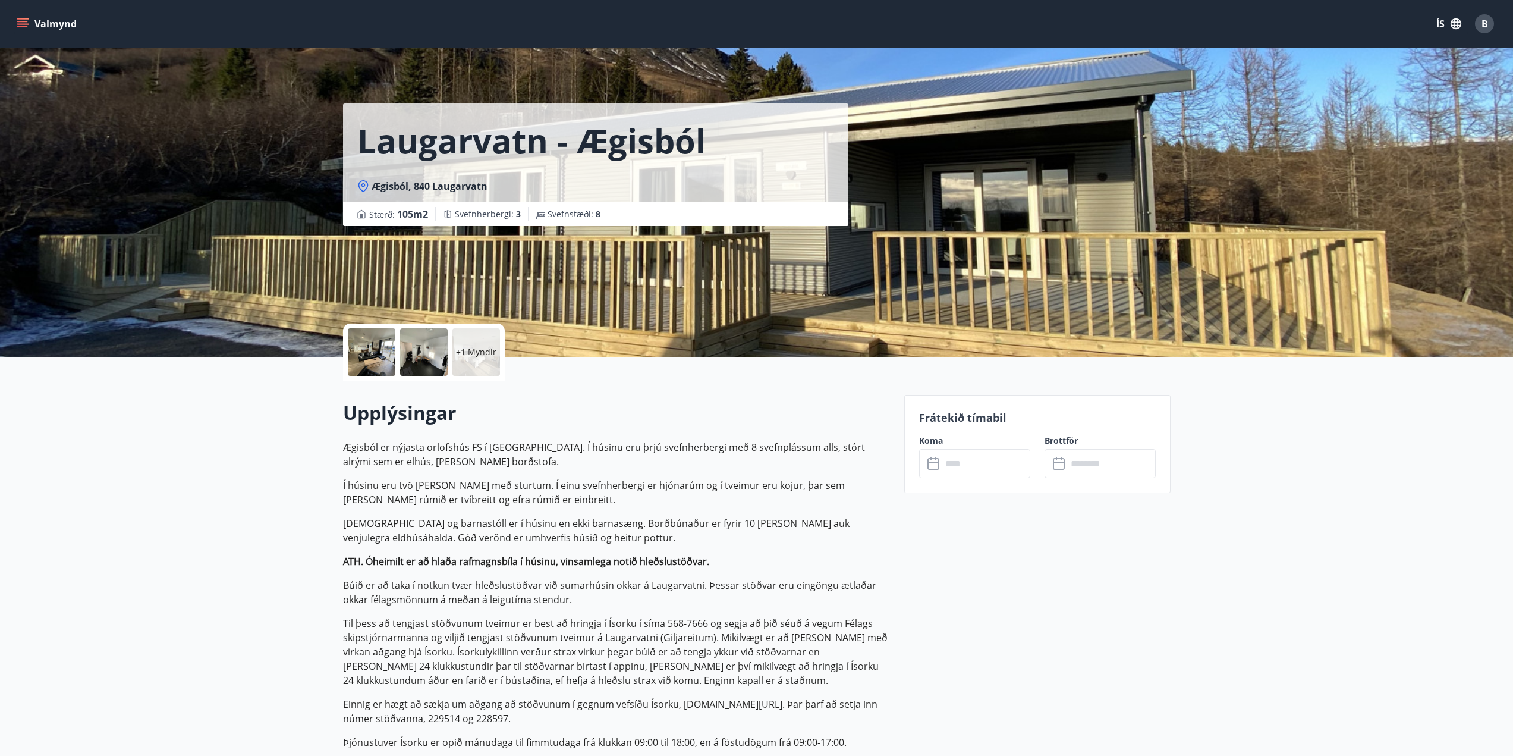
drag, startPoint x: 675, startPoint y: 278, endPoint x: 670, endPoint y: 280, distance: 6.4
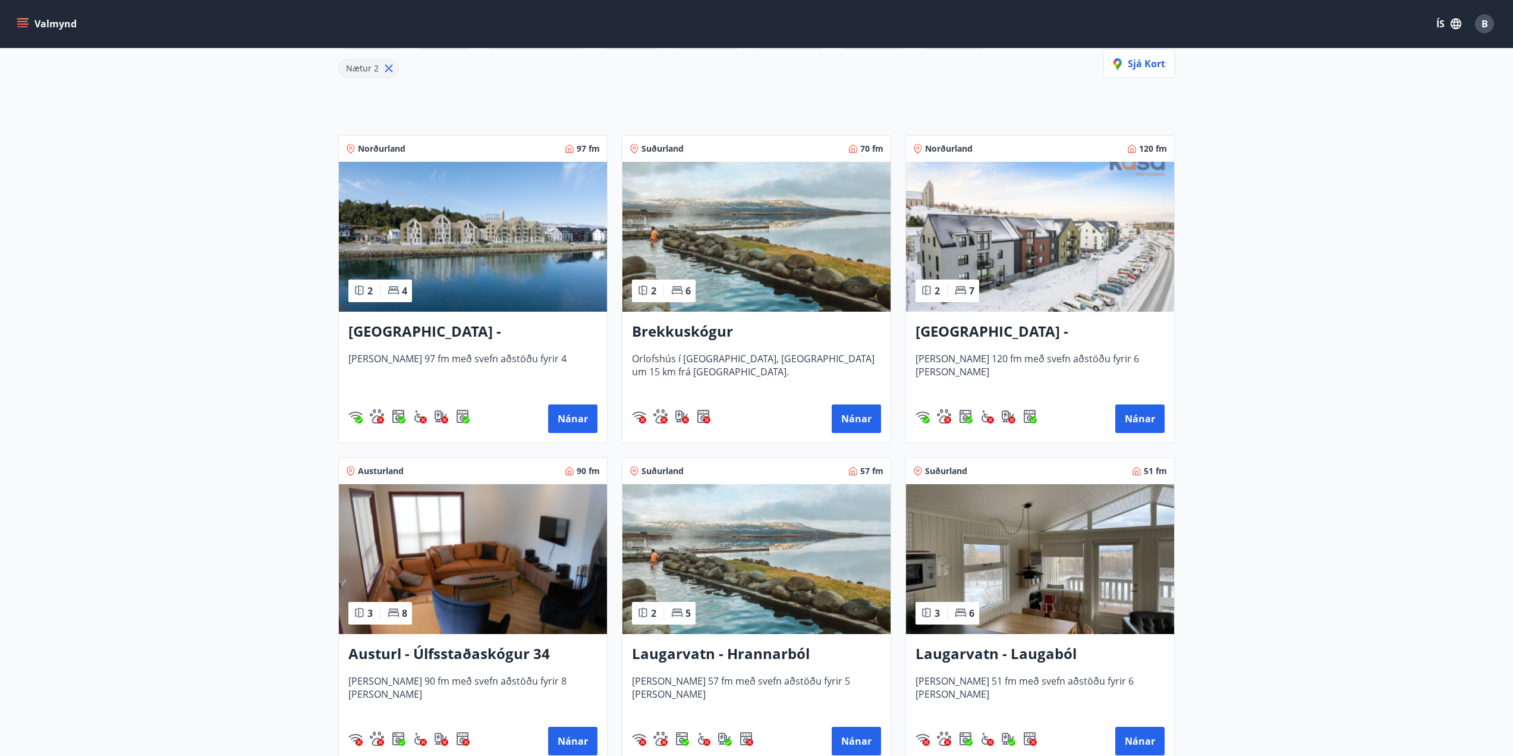
scroll to position [238, 0]
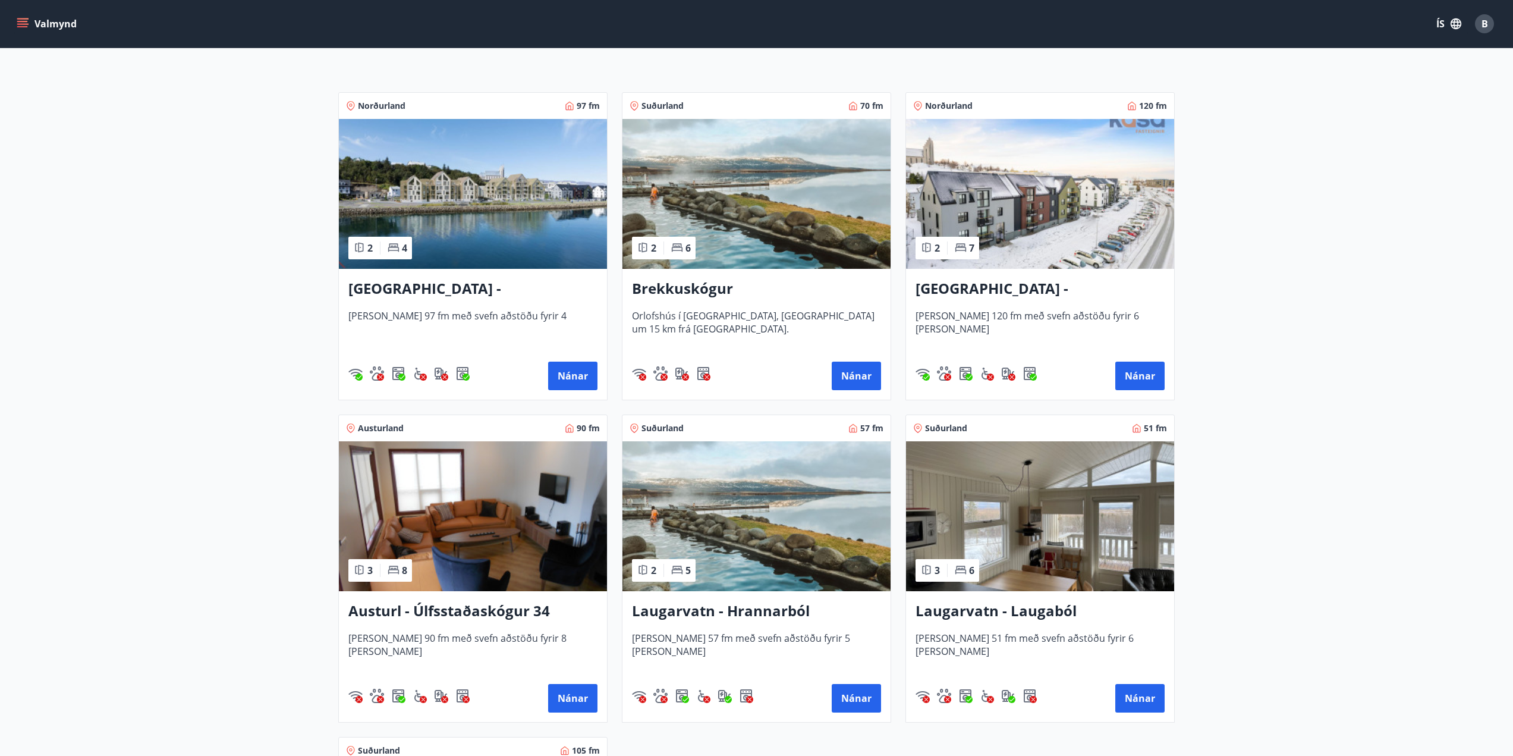
click at [530, 614] on h3 "Austurl - Úlfsstaðaskógur 34" at bounding box center [472, 611] width 249 height 21
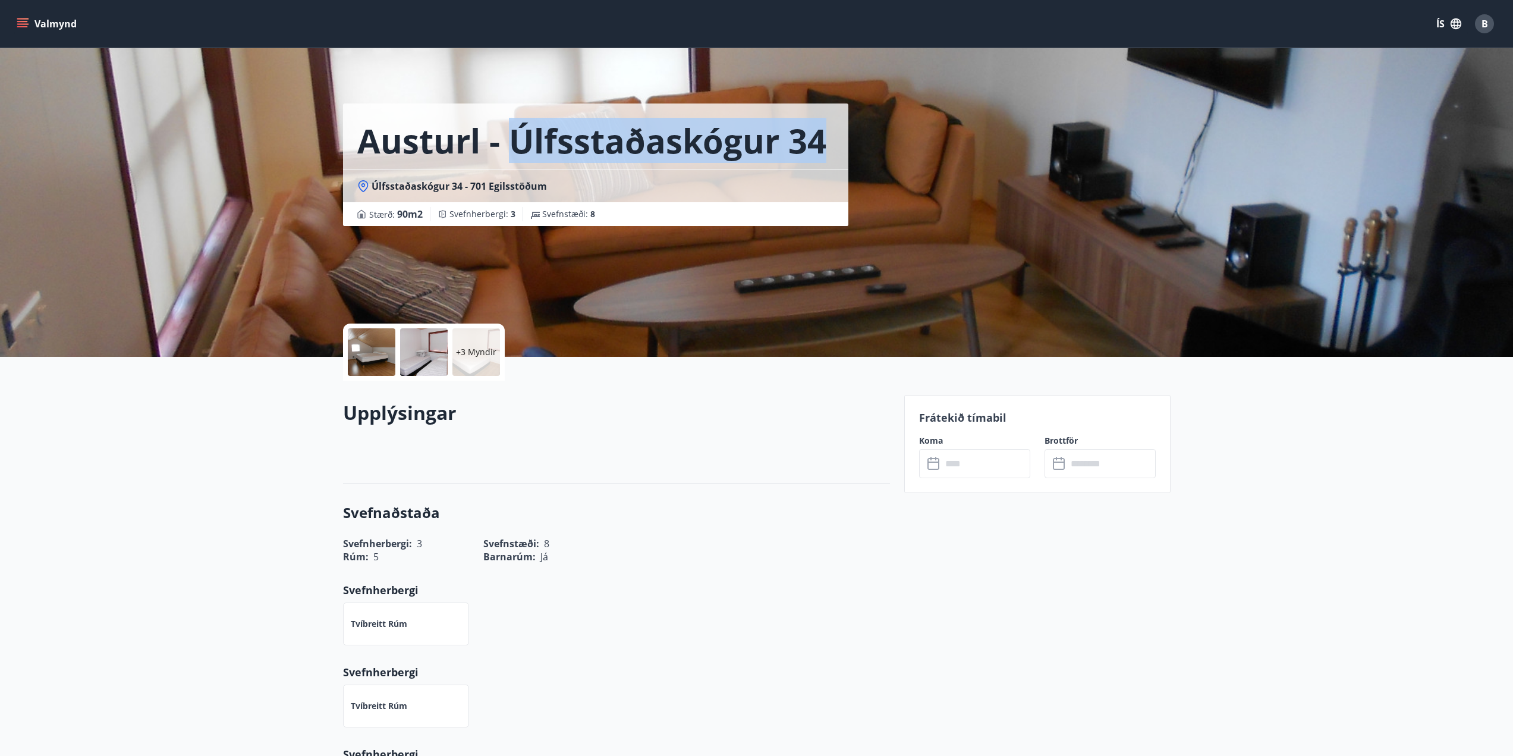
drag, startPoint x: 511, startPoint y: 140, endPoint x: 817, endPoint y: 156, distance: 306.1
click at [817, 156] on h1 "Austurl - Úlfsstaðaskógur 34" at bounding box center [591, 140] width 469 height 45
copy h1 "Úlfsstaðaskógur 34"
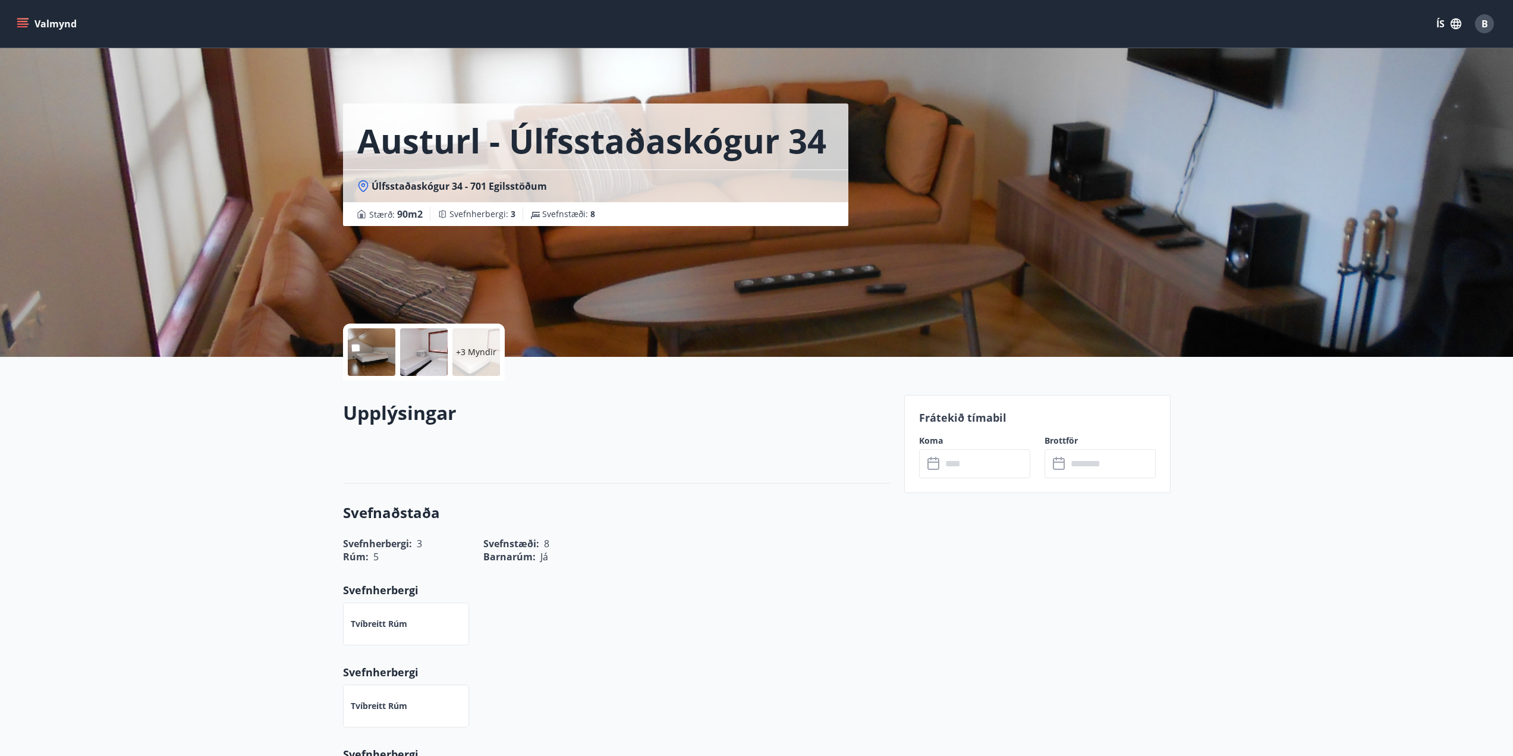
click at [369, 354] on div at bounding box center [372, 352] width 48 height 48
